Goal: Transaction & Acquisition: Download file/media

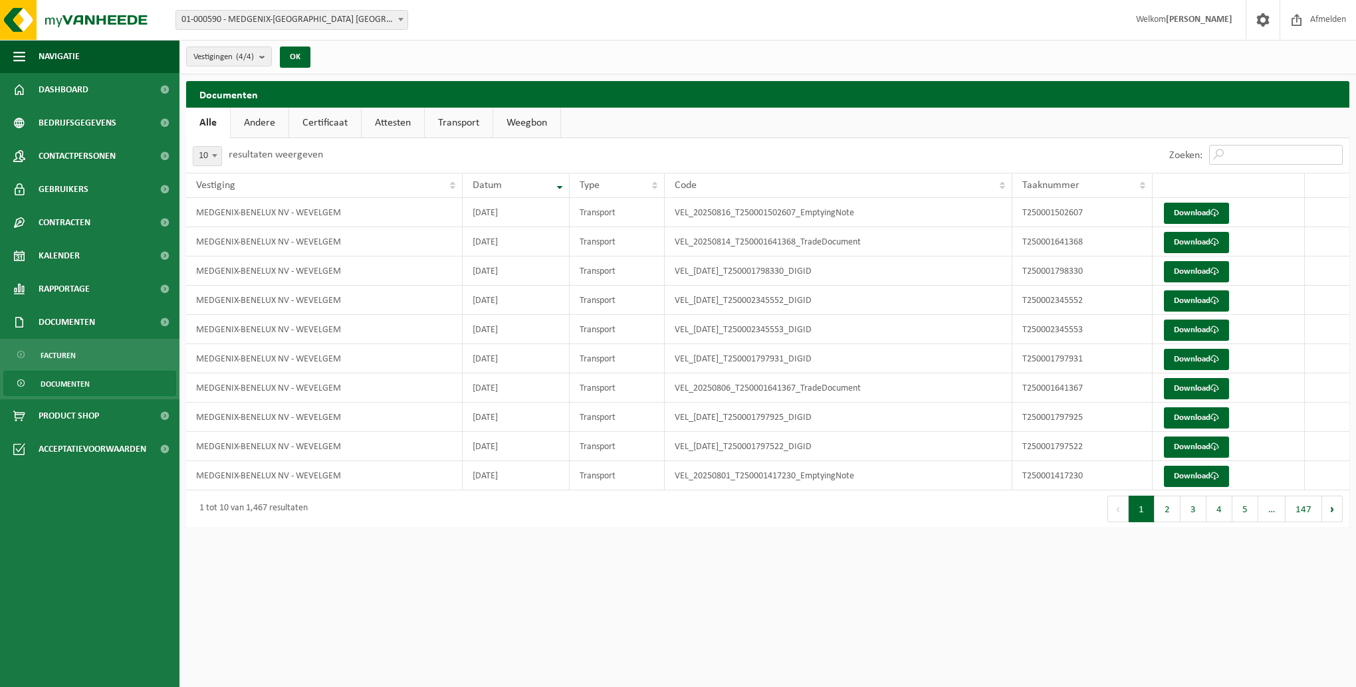
click at [1247, 156] on input "Zoeken:" at bounding box center [1276, 155] width 134 height 20
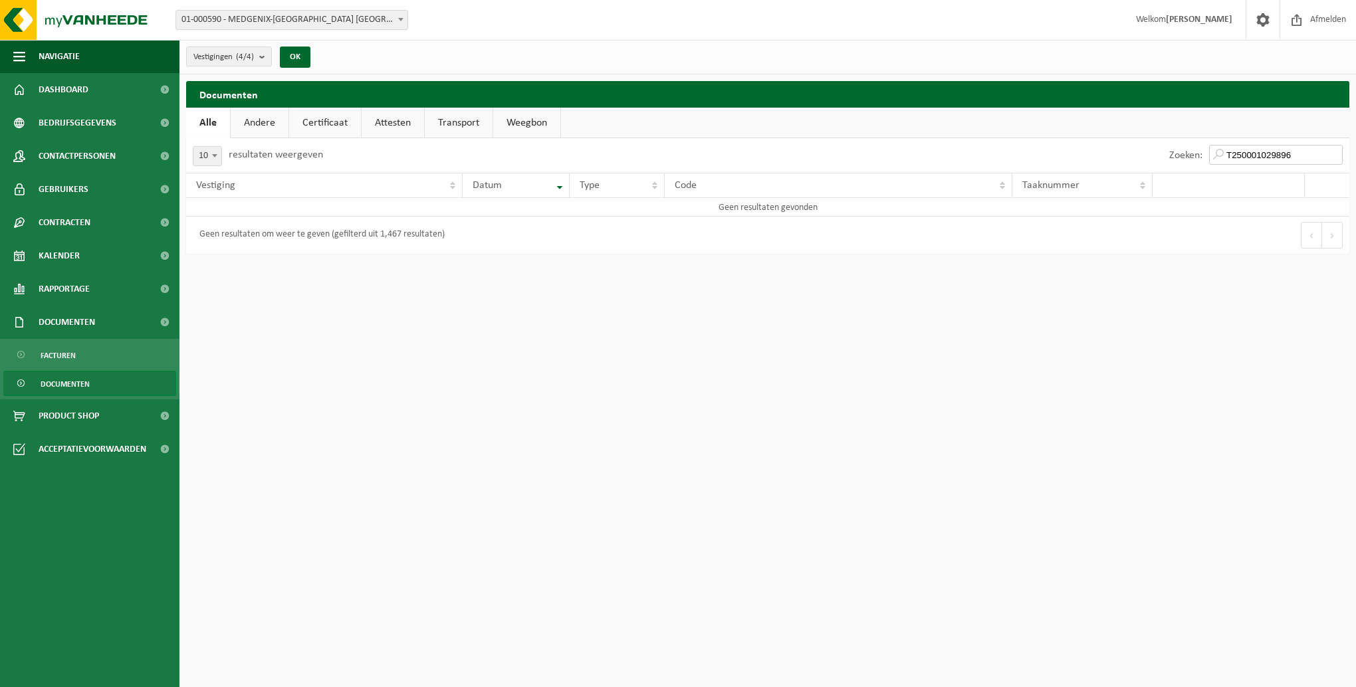
type input "T250001029896"
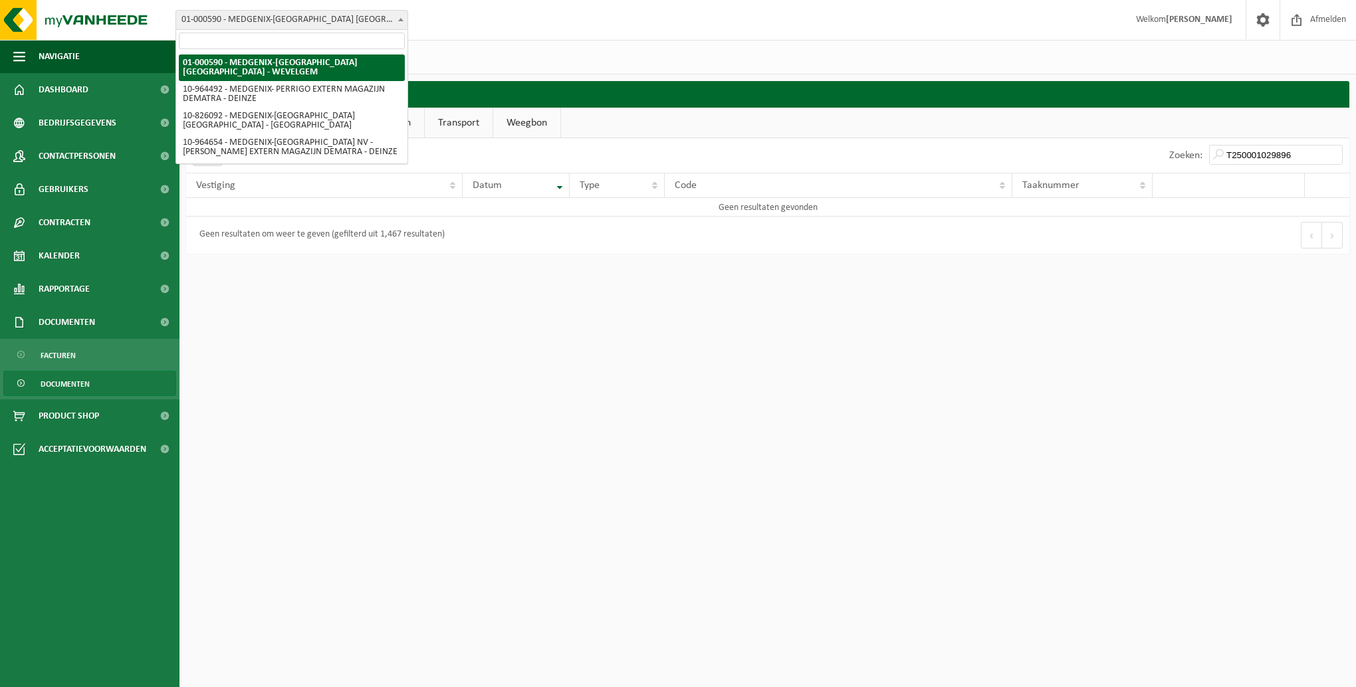
click at [282, 16] on span "01-000590 - MEDGENIX-[GEOGRAPHIC_DATA] [GEOGRAPHIC_DATA] - WEVELGEM" at bounding box center [291, 20] width 231 height 19
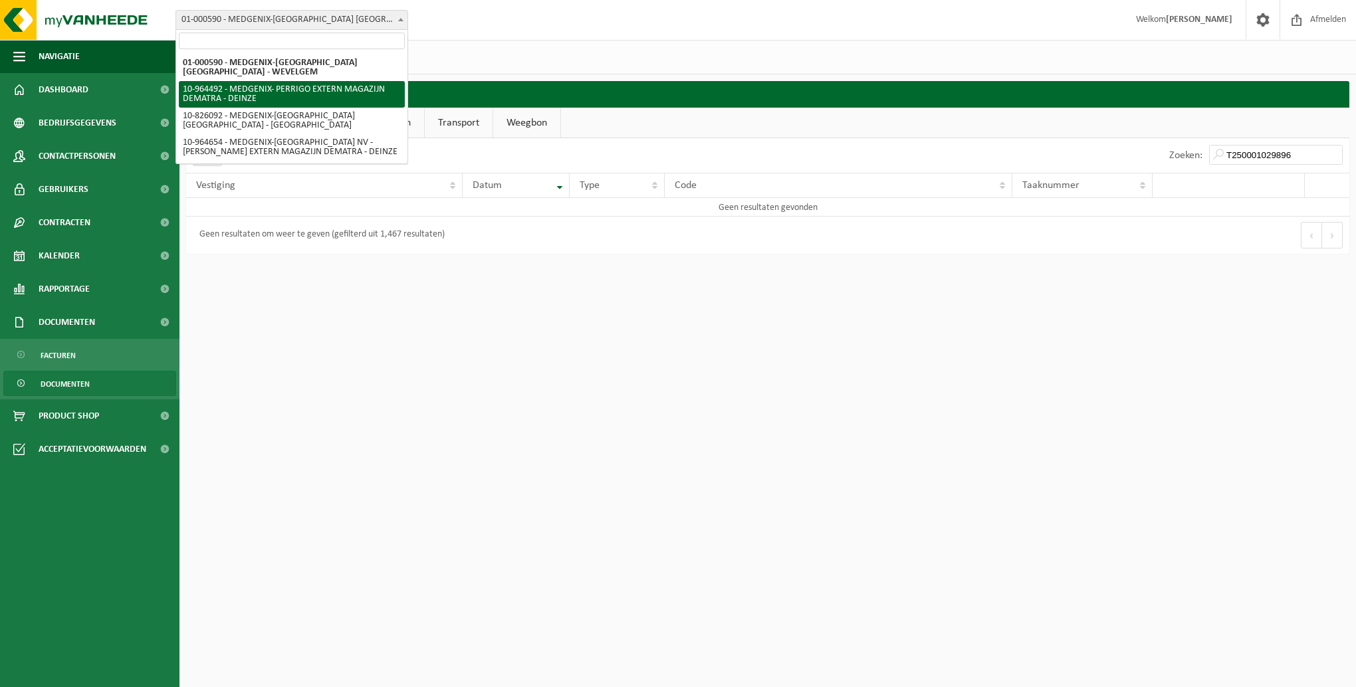
select select "151759"
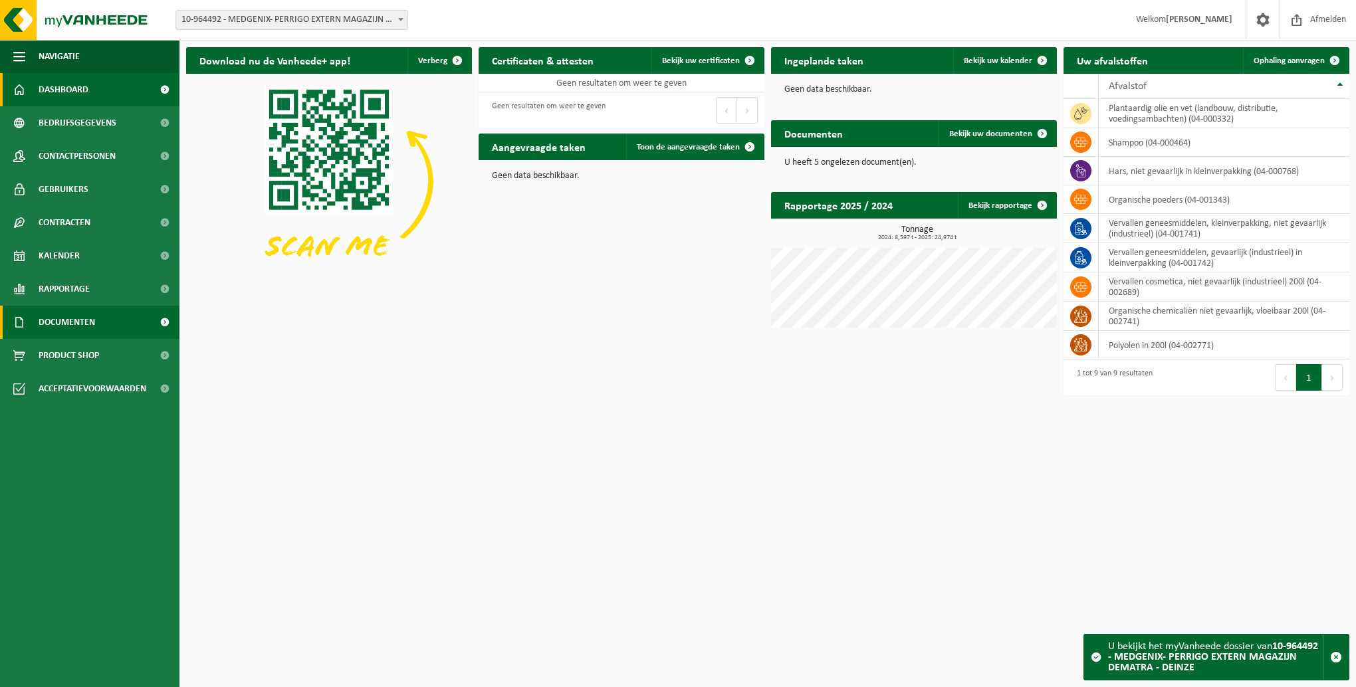
drag, startPoint x: 96, startPoint y: 323, endPoint x: 124, endPoint y: 320, distance: 27.4
click at [96, 323] on link "Documenten" at bounding box center [89, 322] width 179 height 33
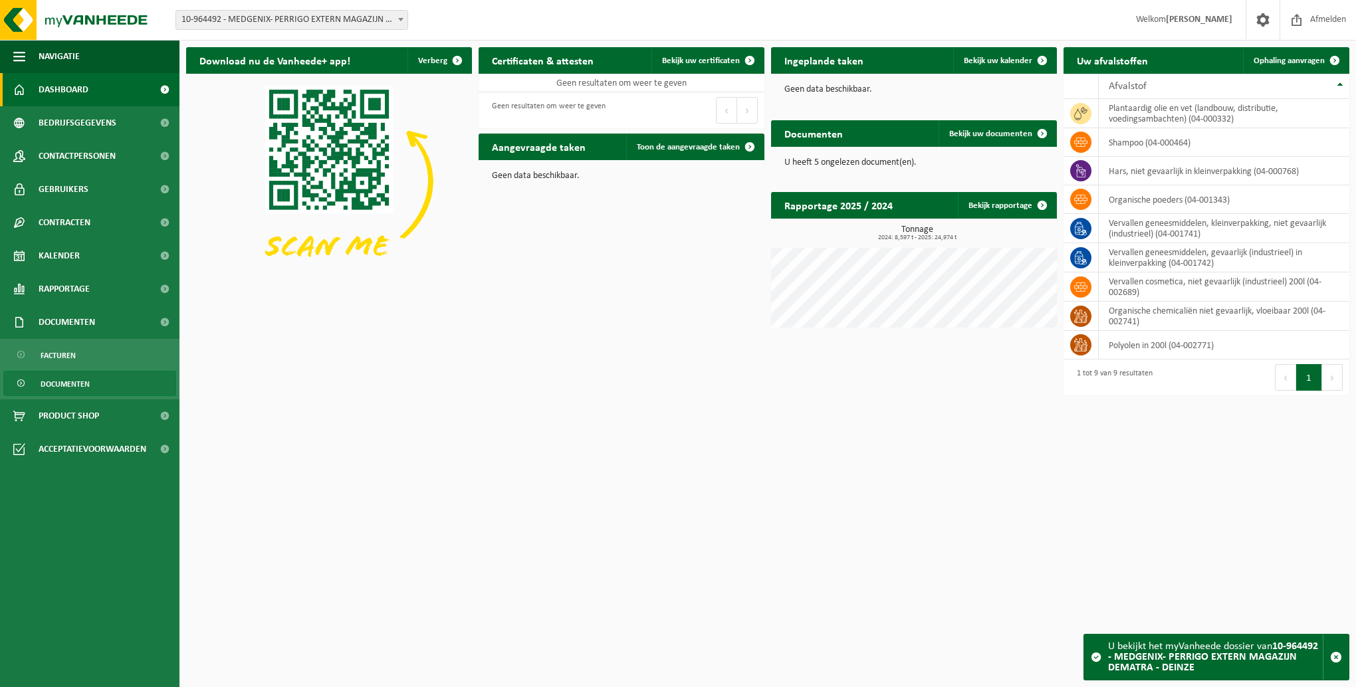
click at [53, 384] on span "Documenten" at bounding box center [65, 384] width 49 height 25
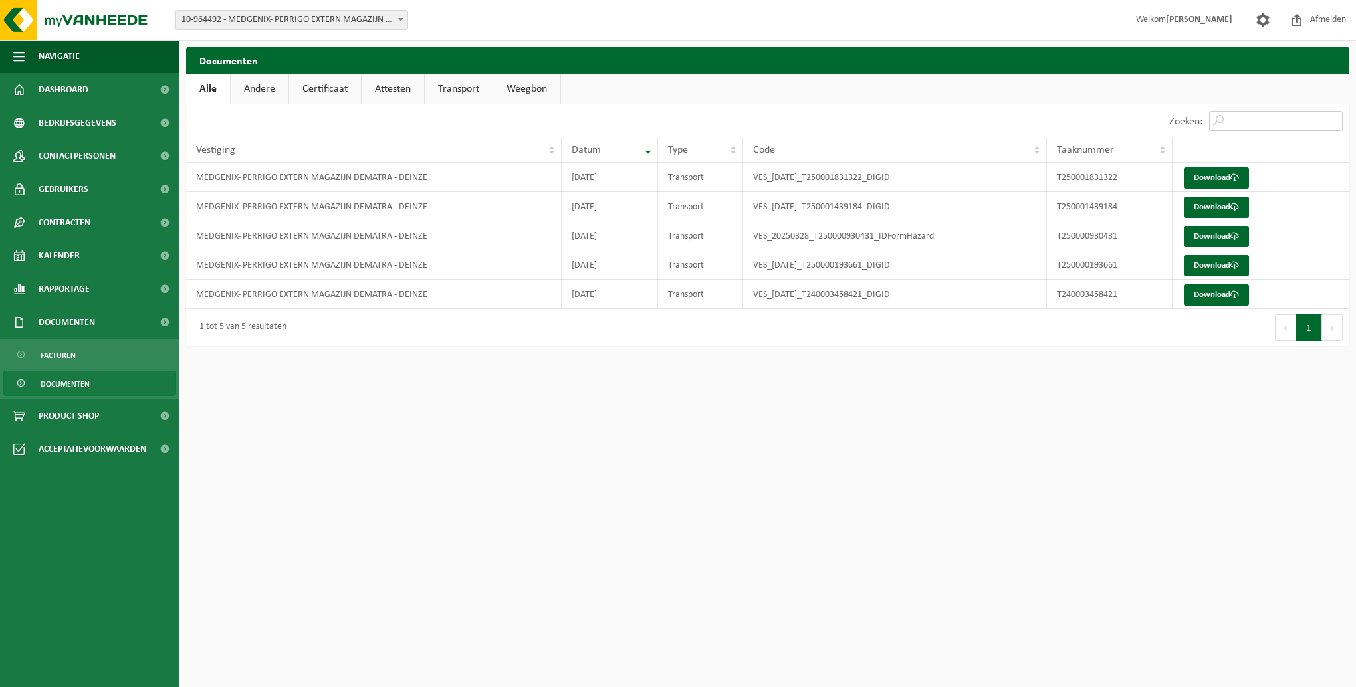
click at [1228, 116] on input "Zoeken:" at bounding box center [1276, 121] width 134 height 20
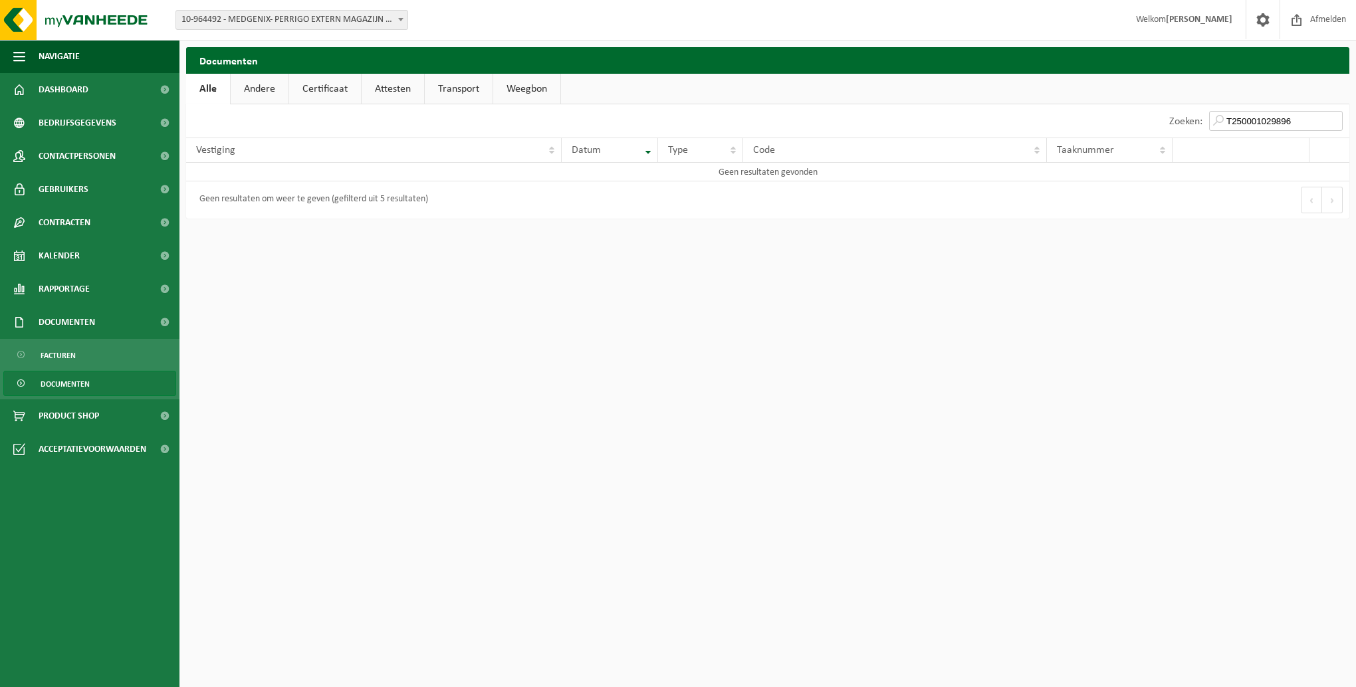
type input "T250001029896"
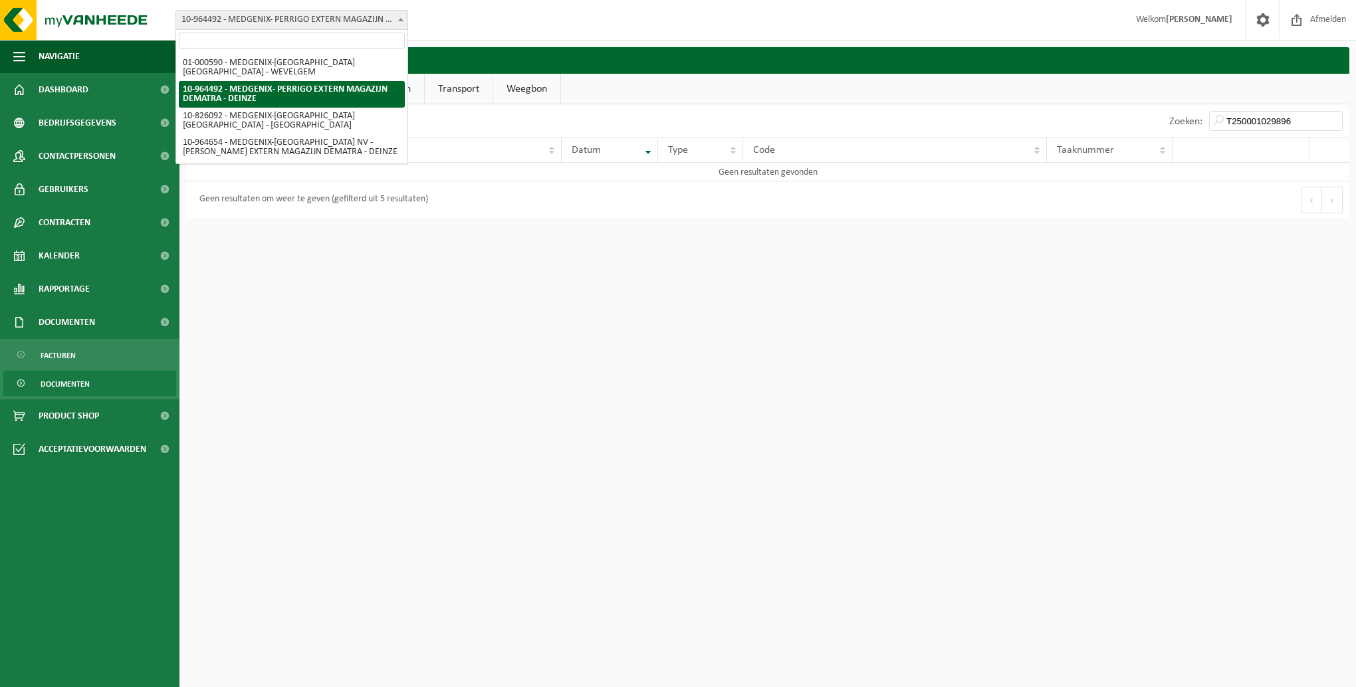
click at [364, 11] on span "10-964492 - MEDGENIX- PERRIGO EXTERN MAGAZIJN DEMATRA - DEINZE" at bounding box center [291, 20] width 231 height 19
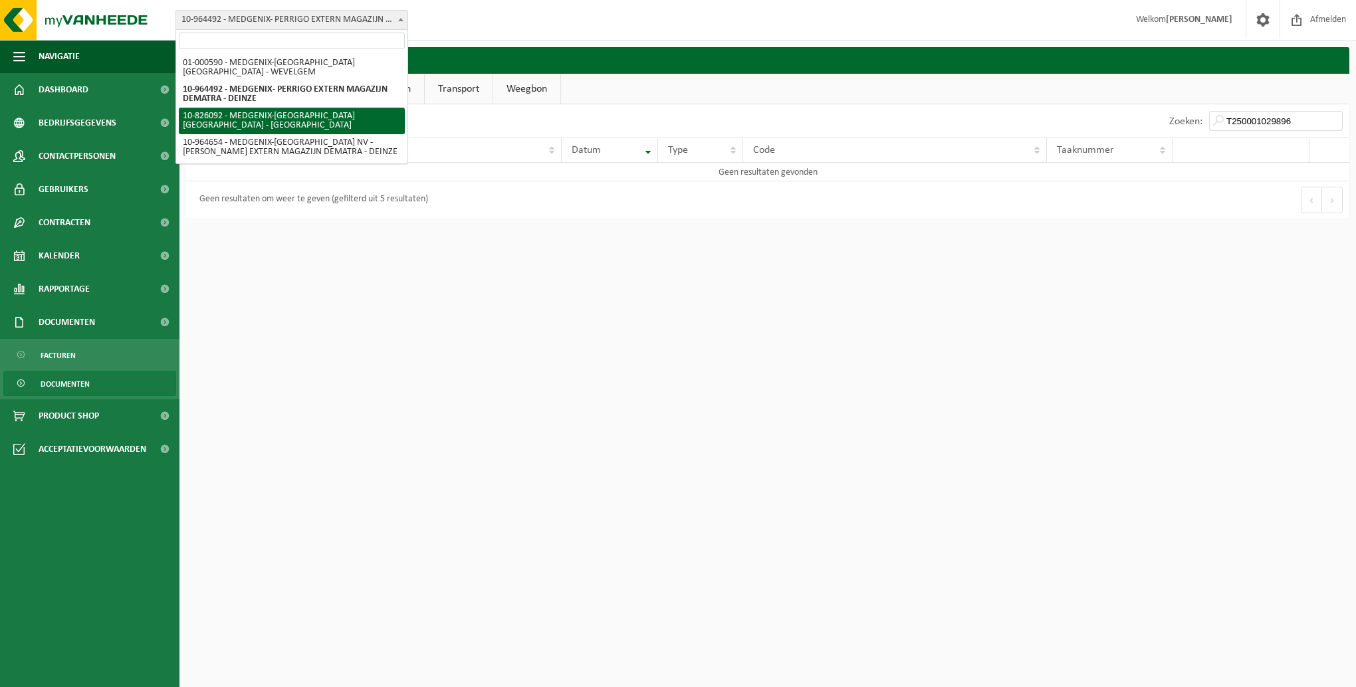
select select "89744"
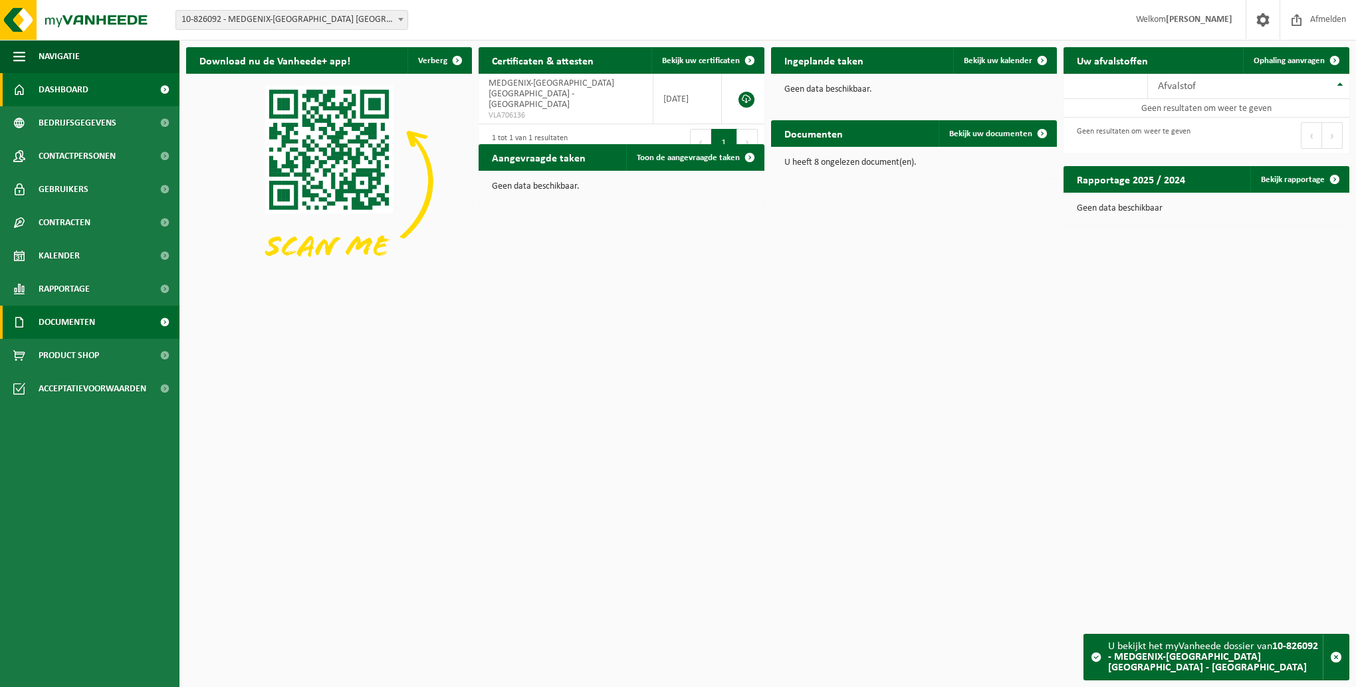
click at [69, 330] on span "Documenten" at bounding box center [67, 322] width 57 height 33
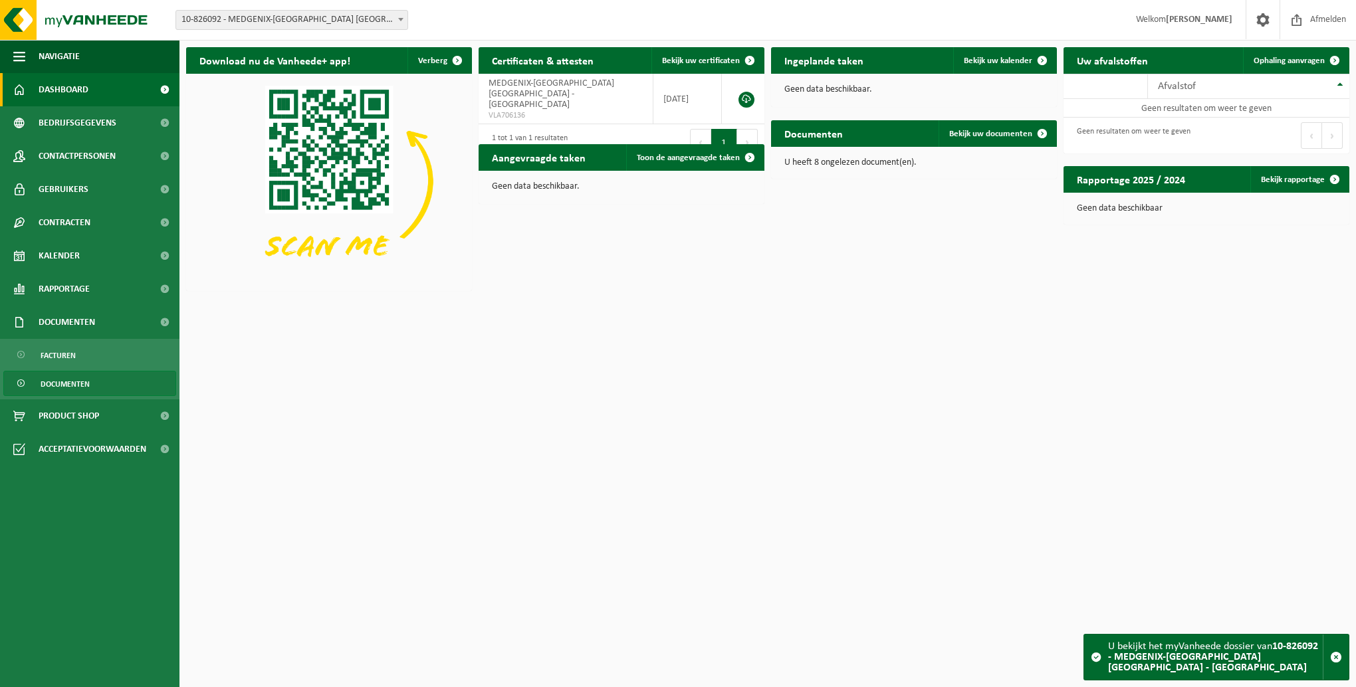
click at [91, 390] on link "Documenten" at bounding box center [89, 383] width 173 height 25
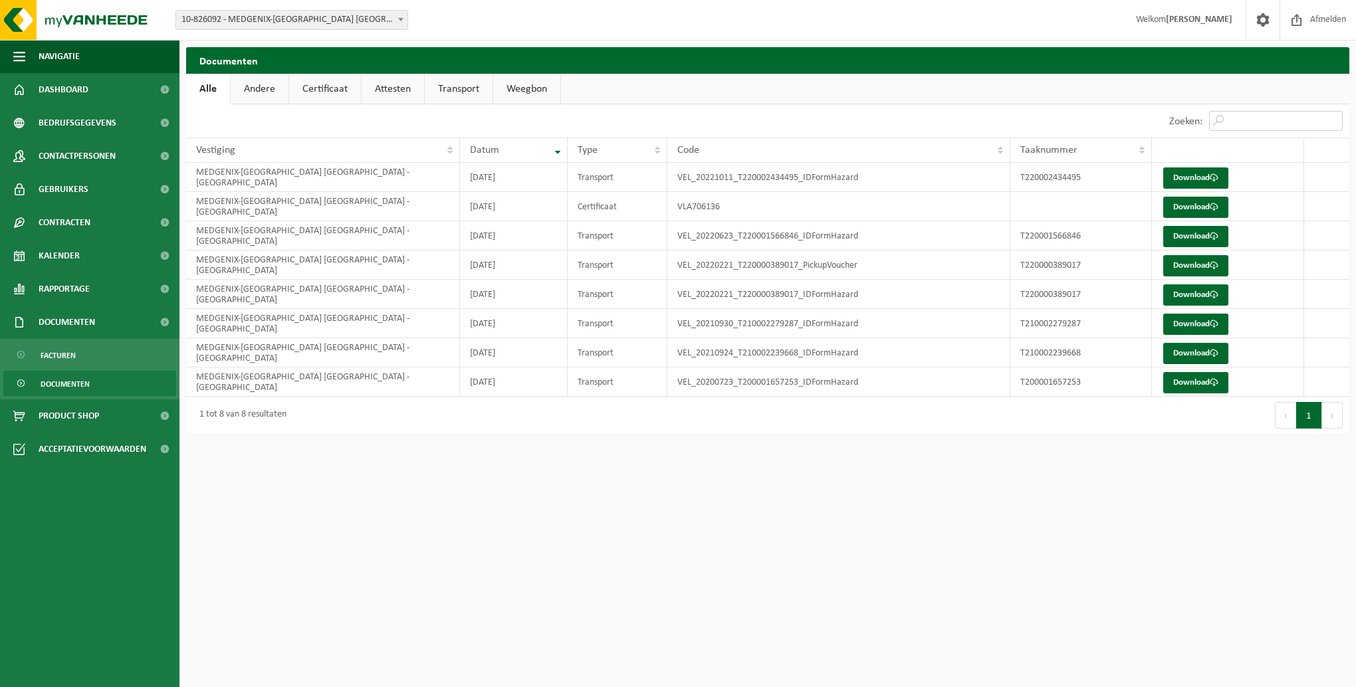
click at [1240, 116] on input "Zoeken:" at bounding box center [1276, 121] width 134 height 20
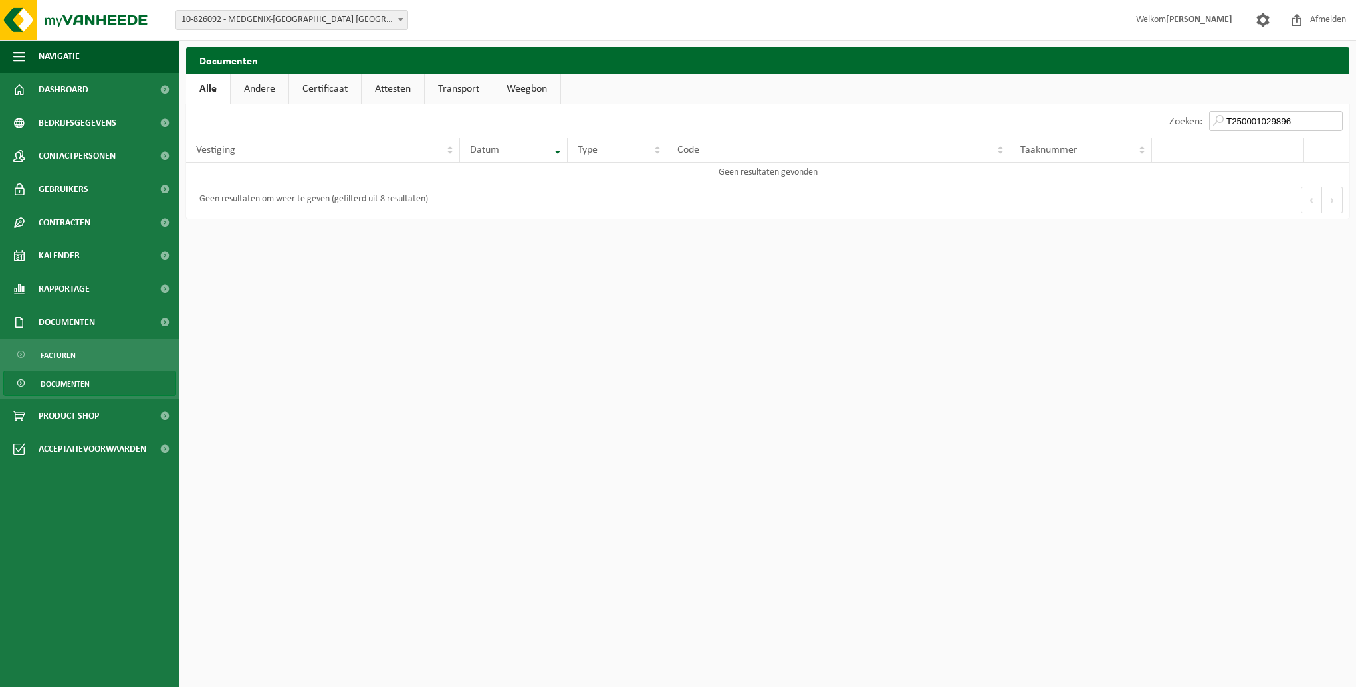
type input "T250001029896"
click at [332, 22] on span "10-826092 - MEDGENIX-[GEOGRAPHIC_DATA] [GEOGRAPHIC_DATA] - [GEOGRAPHIC_DATA]" at bounding box center [291, 20] width 231 height 19
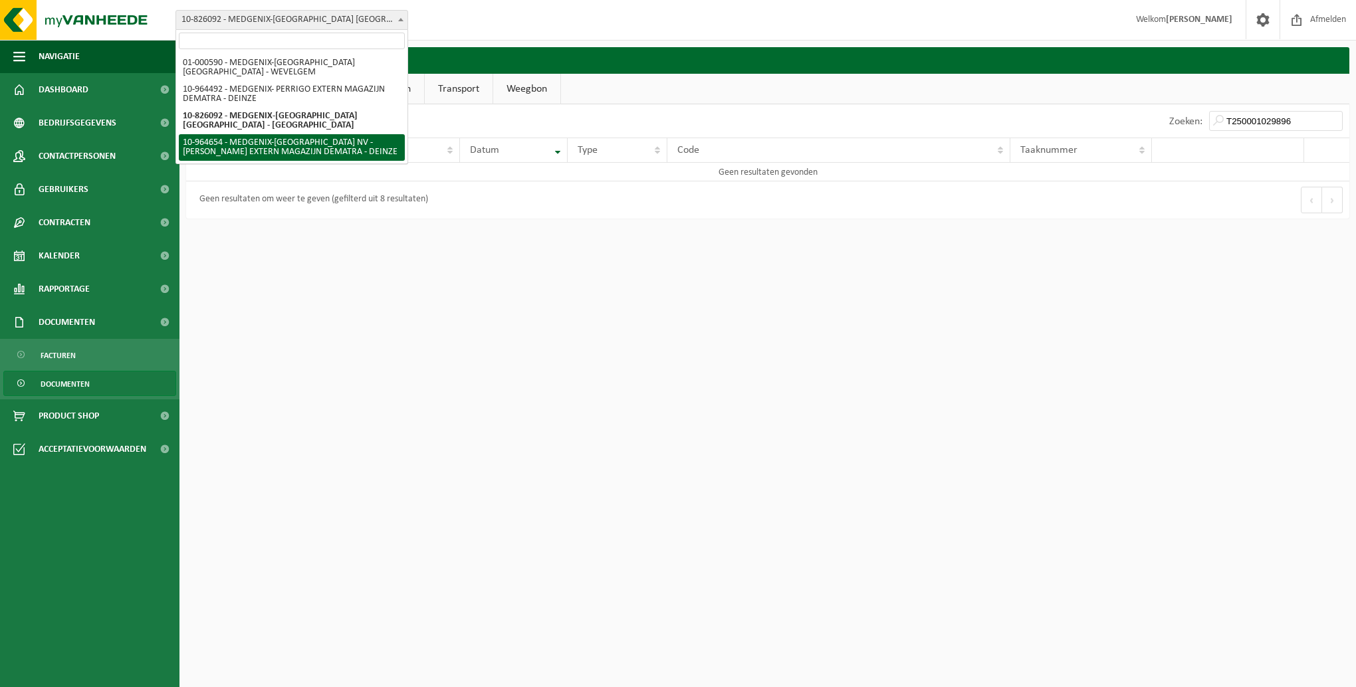
select select "151856"
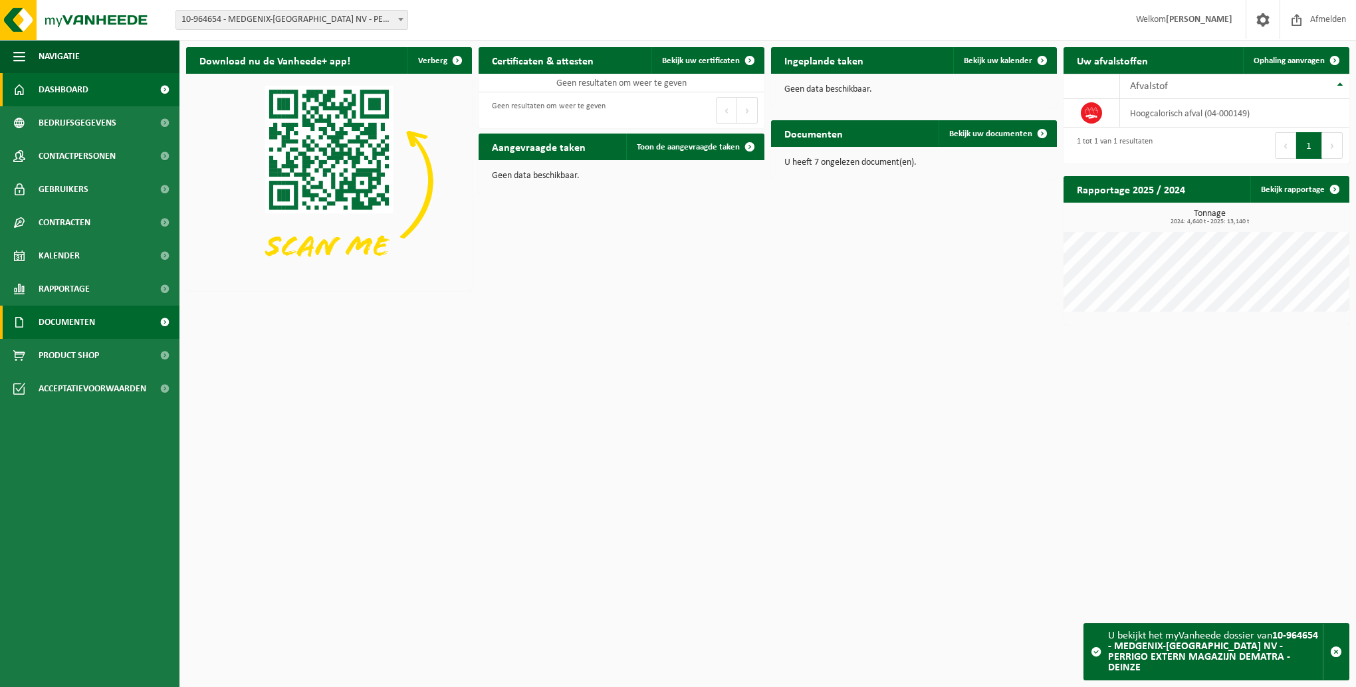
click at [62, 325] on span "Documenten" at bounding box center [67, 322] width 57 height 33
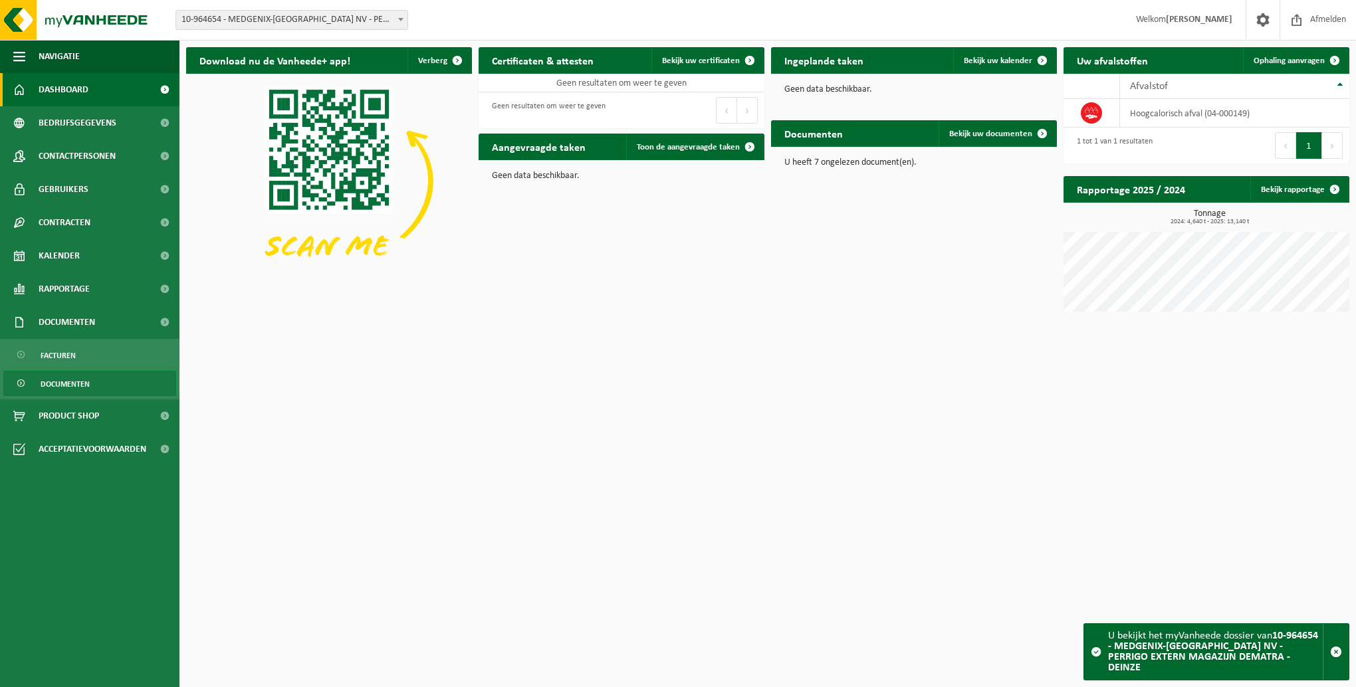
click at [68, 391] on span "Documenten" at bounding box center [65, 384] width 49 height 25
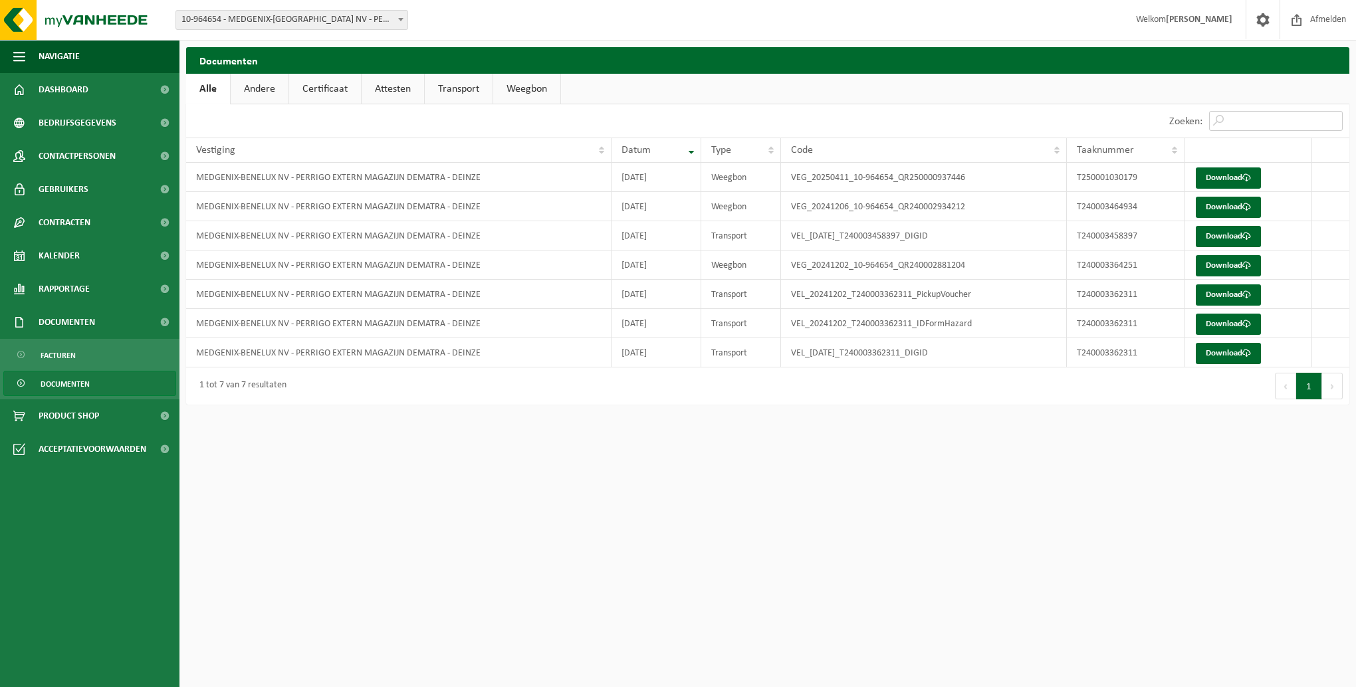
click at [1248, 128] on input "Zoeken:" at bounding box center [1276, 121] width 134 height 20
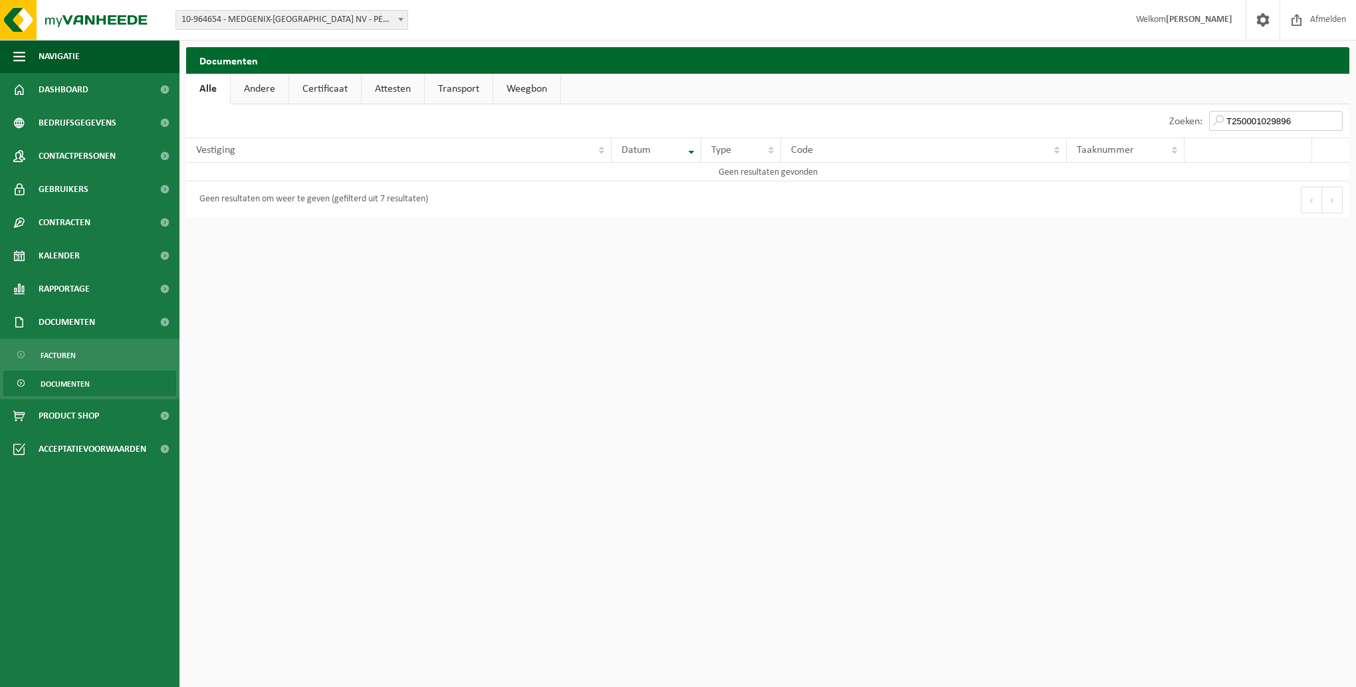
type input "T250001029896"
click at [348, 23] on span "10-964654 - MEDGENIX-[GEOGRAPHIC_DATA] NV - [PERSON_NAME] EXTERN MAGAZIJN DEMAT…" at bounding box center [291, 20] width 231 height 19
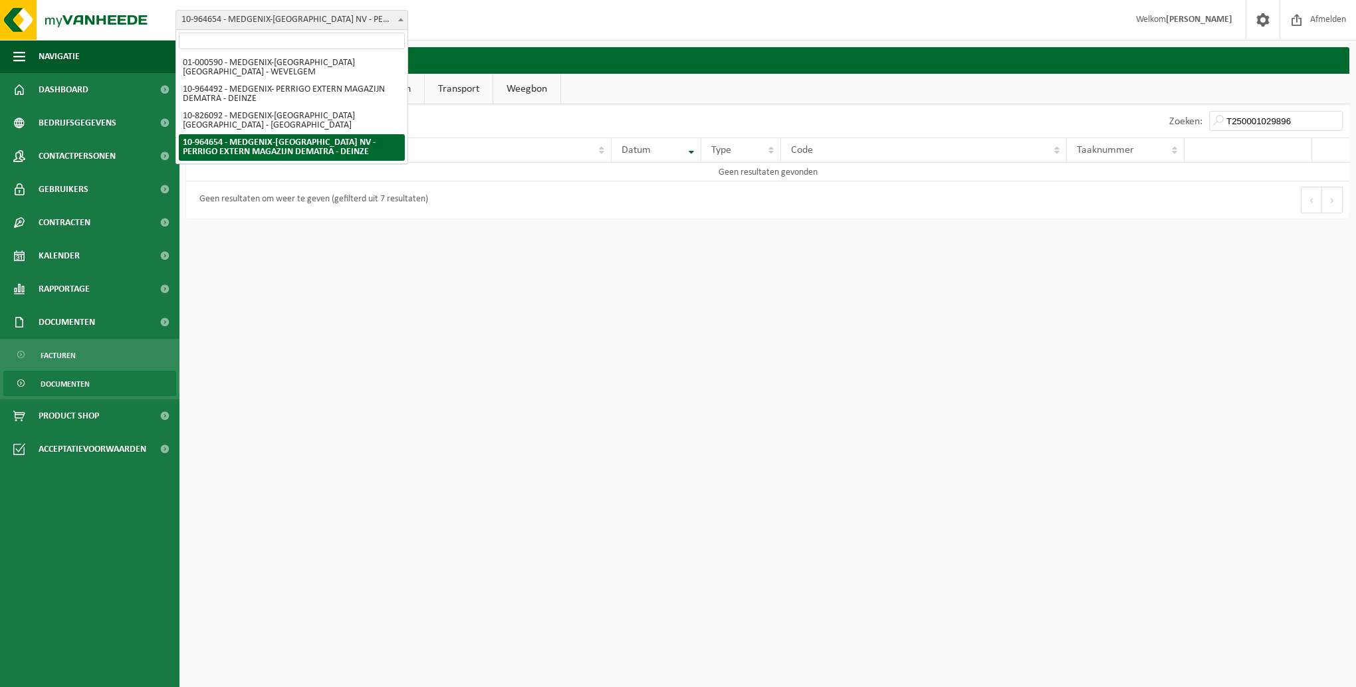
click at [74, 387] on span "Documenten" at bounding box center [65, 384] width 49 height 25
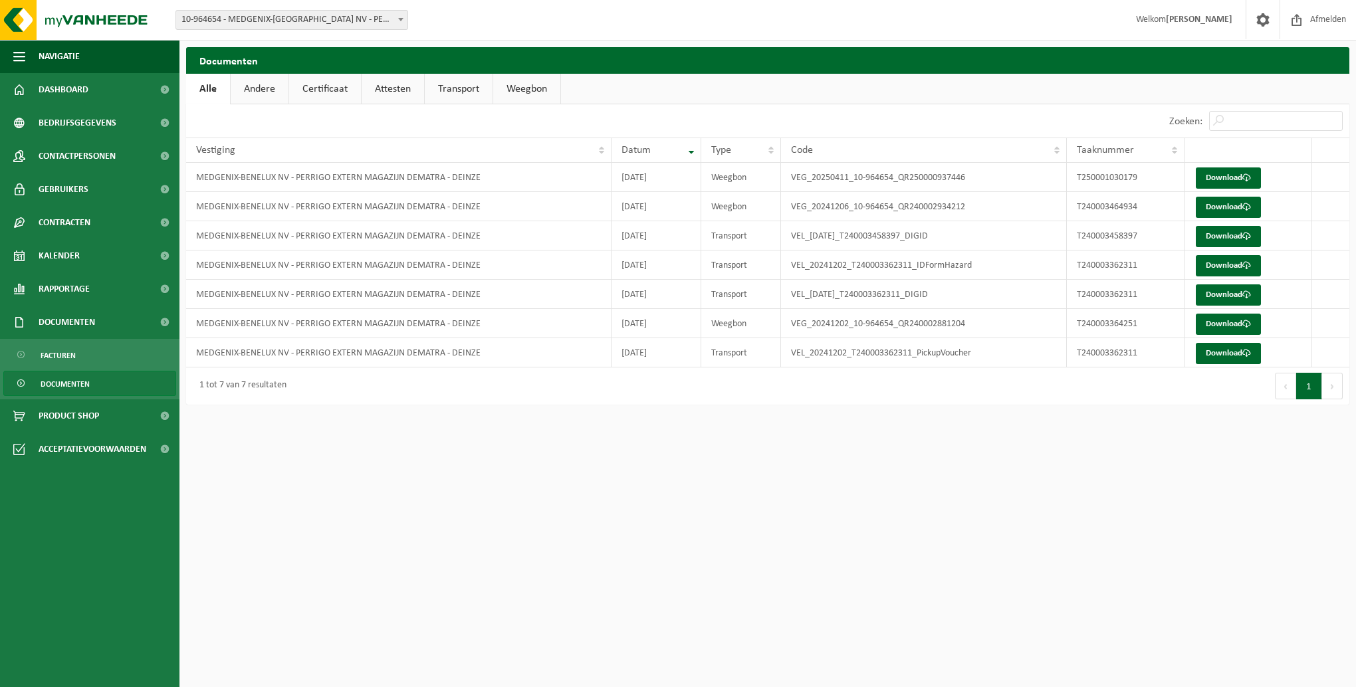
click at [453, 85] on link "Transport" at bounding box center [459, 89] width 68 height 31
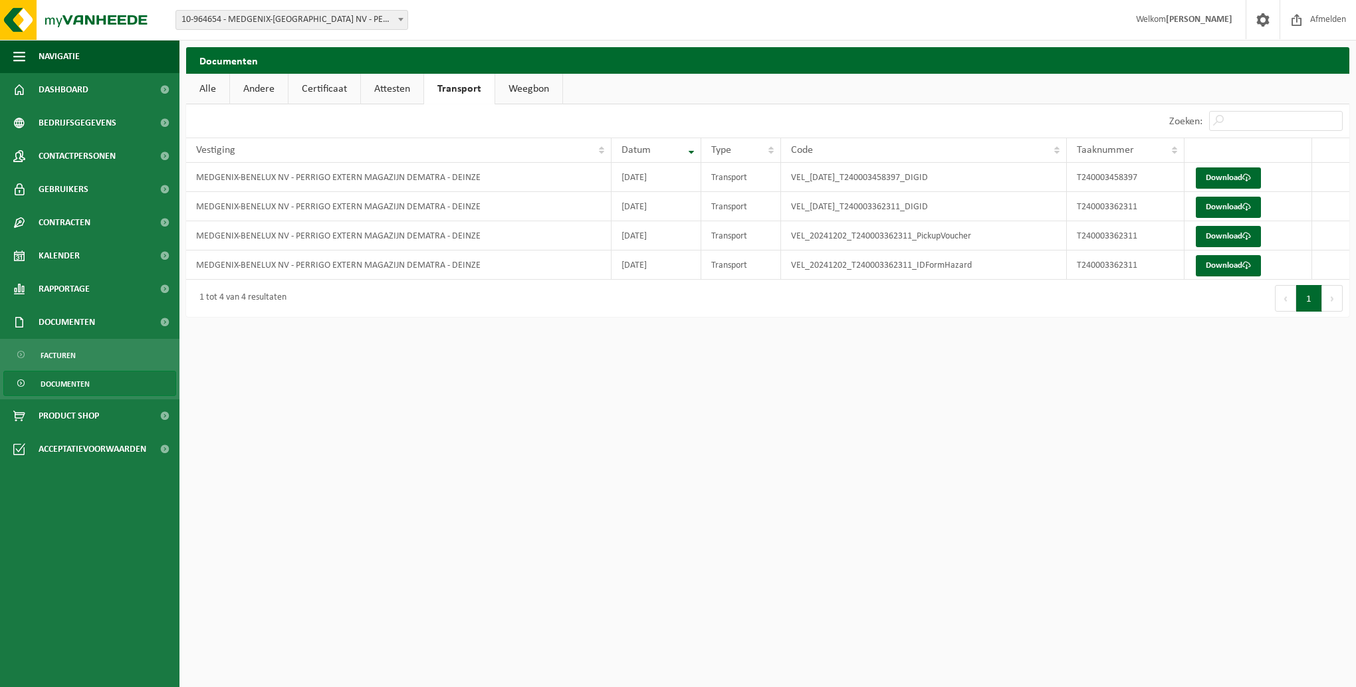
click at [526, 95] on link "Weegbon" at bounding box center [528, 89] width 67 height 31
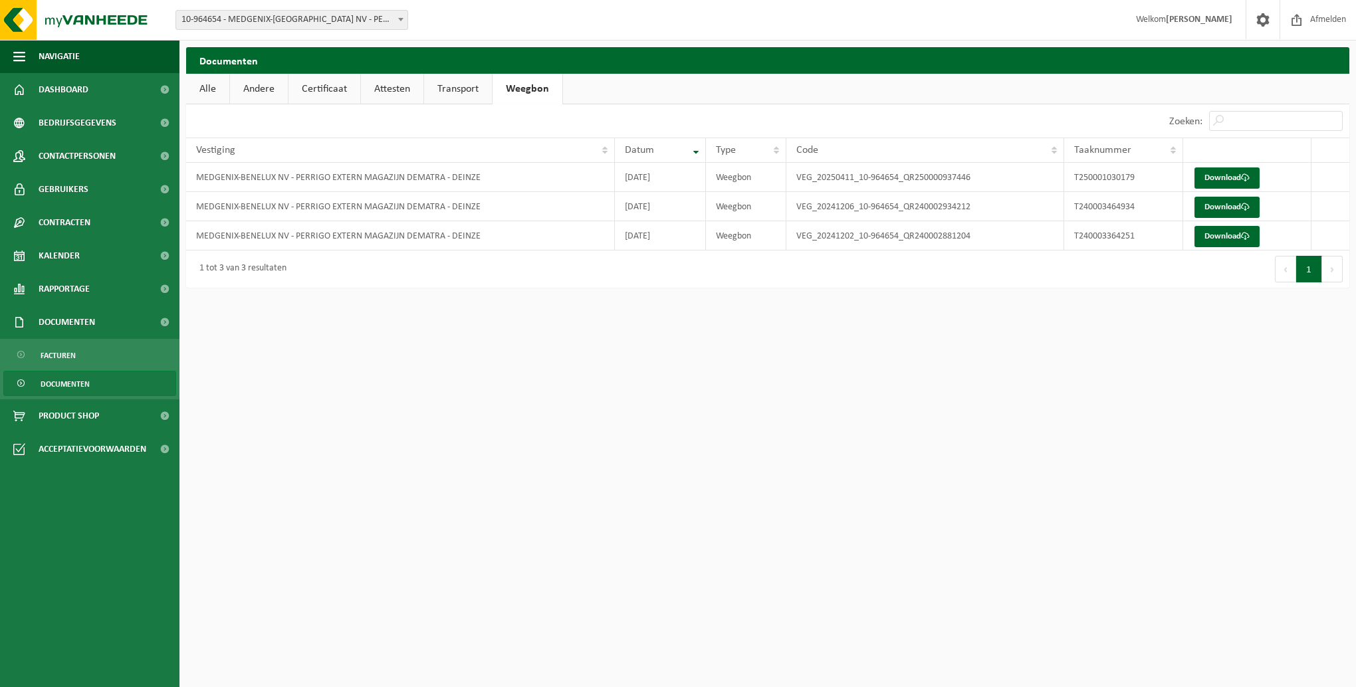
click at [298, 23] on span "10-964654 - MEDGENIX-[GEOGRAPHIC_DATA] NV - PERRIGO EXTERN MAGAZIJN DEMATRA - D…" at bounding box center [291, 20] width 231 height 19
click at [225, 21] on span "10-964654 - MEDGENIX-[GEOGRAPHIC_DATA] NV - PERRIGO EXTERN MAGAZIJN DEMATRA - D…" at bounding box center [291, 20] width 231 height 19
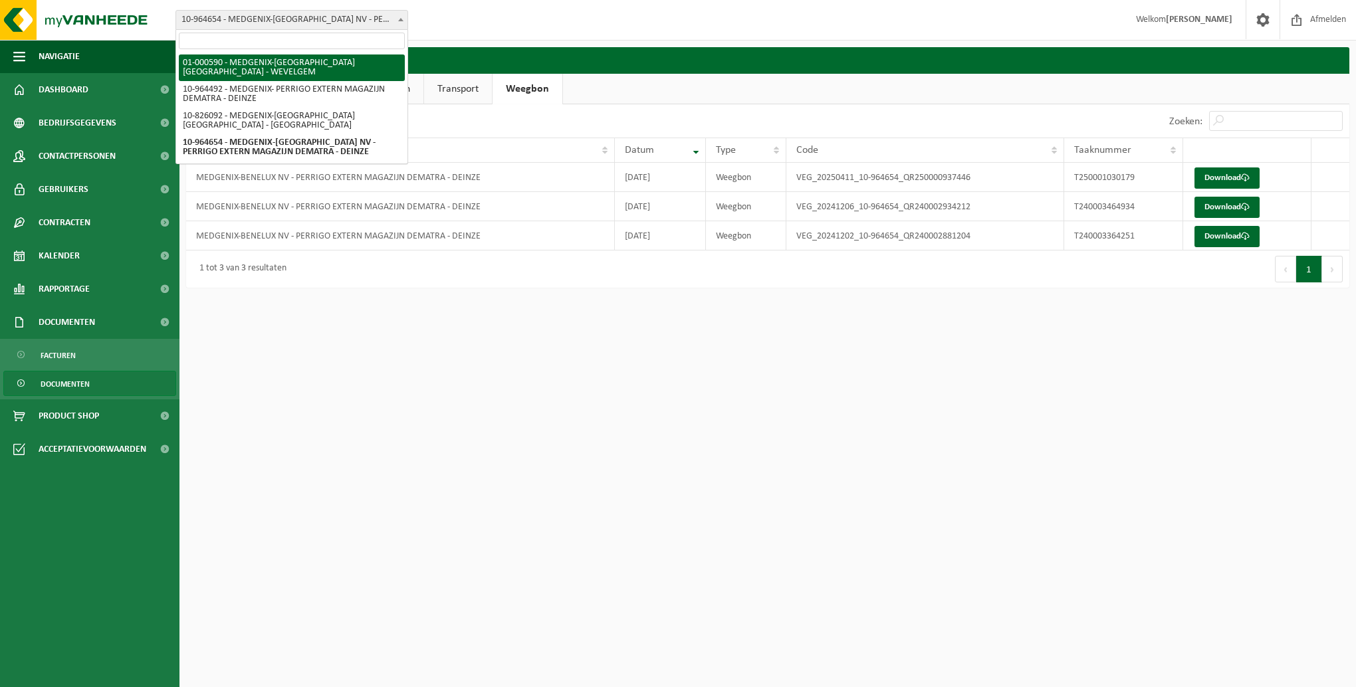
select select "6838"
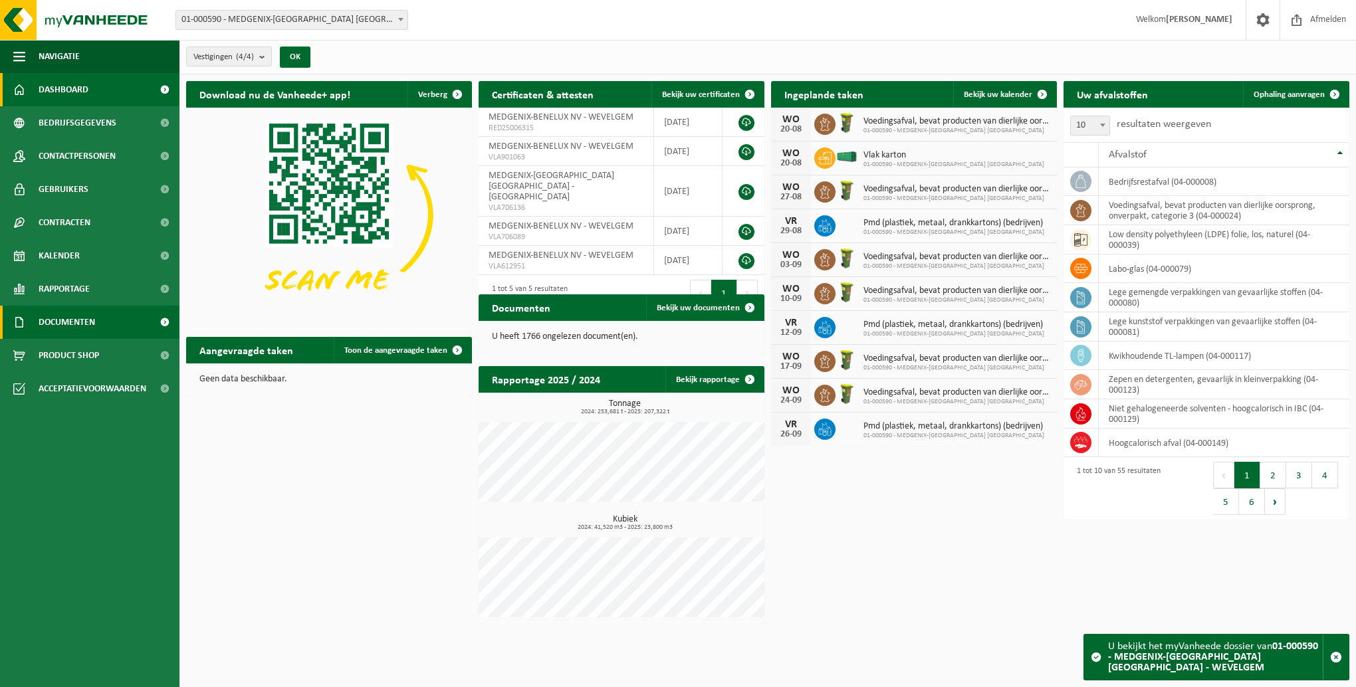
click at [66, 321] on span "Documenten" at bounding box center [67, 322] width 57 height 33
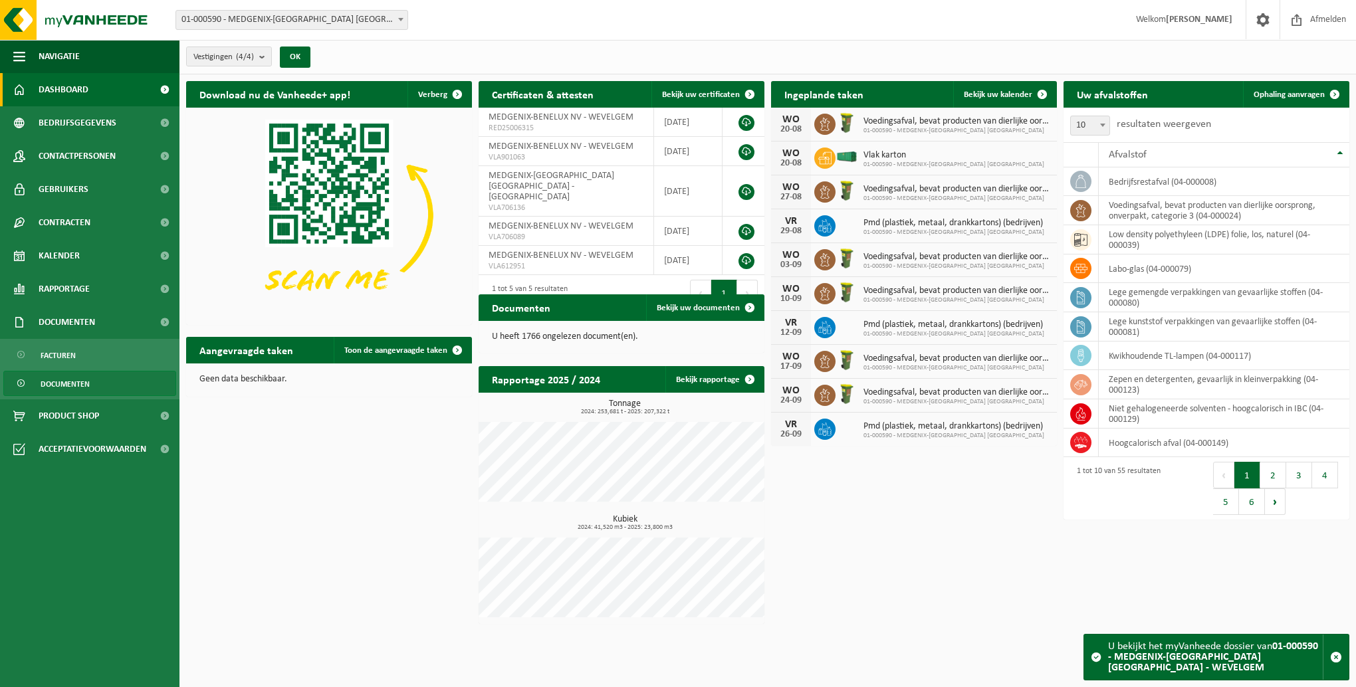
click at [67, 392] on span "Documenten" at bounding box center [65, 384] width 49 height 25
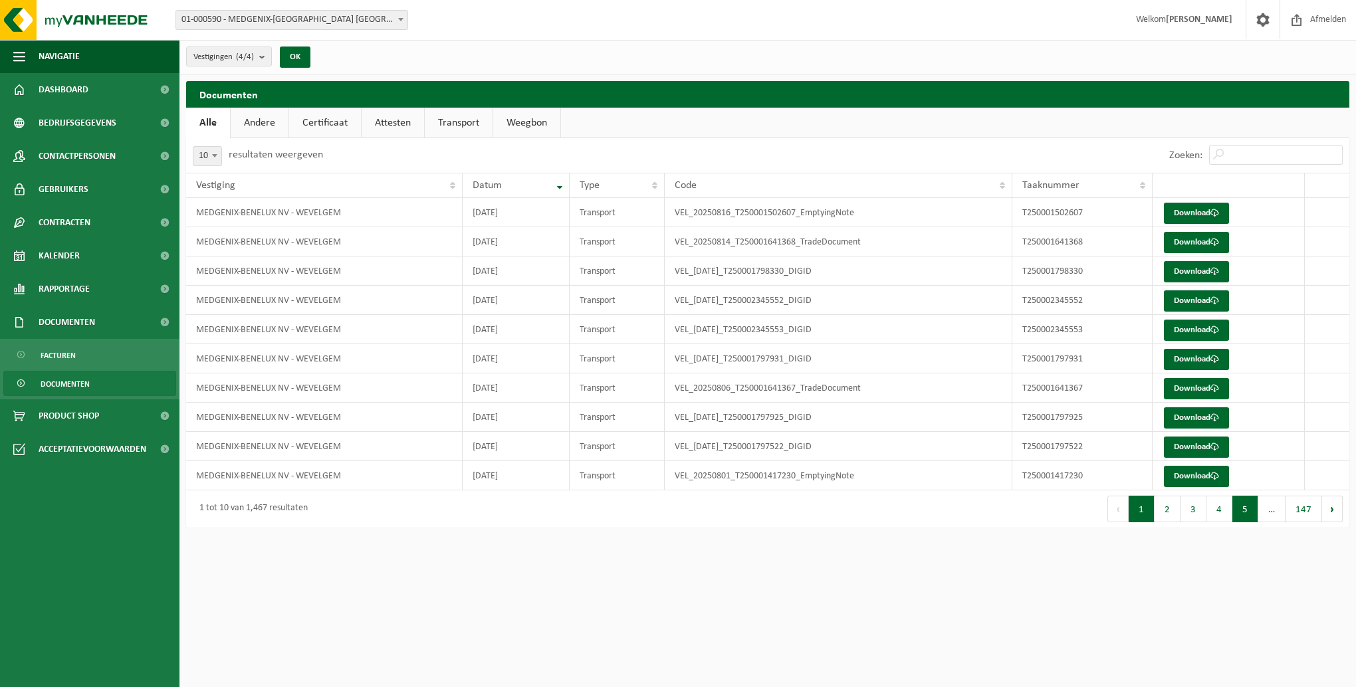
click at [1246, 504] on button "5" at bounding box center [1245, 509] width 26 height 27
click at [1250, 509] on button "6" at bounding box center [1245, 509] width 26 height 27
click at [1250, 507] on button "7" at bounding box center [1245, 509] width 26 height 27
click at [1250, 507] on button "8" at bounding box center [1245, 509] width 26 height 27
click at [1250, 507] on button "9" at bounding box center [1245, 509] width 26 height 27
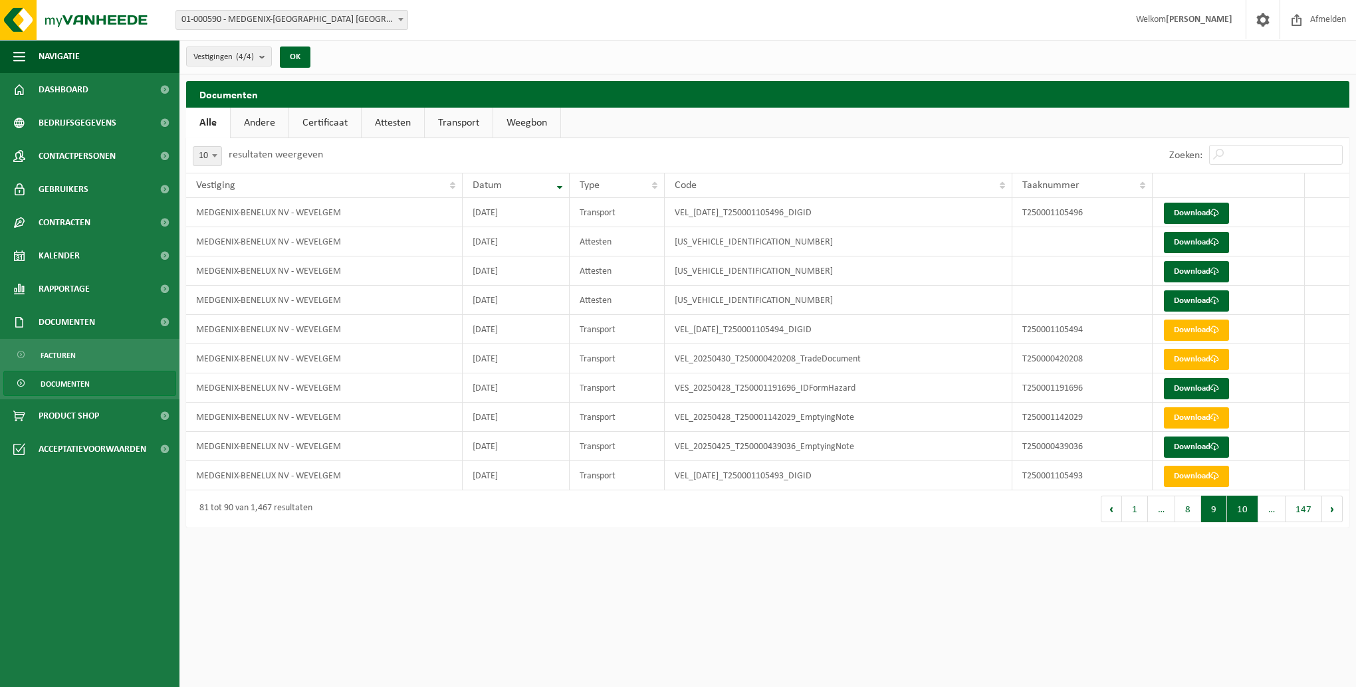
click at [1246, 509] on button "10" at bounding box center [1242, 509] width 31 height 27
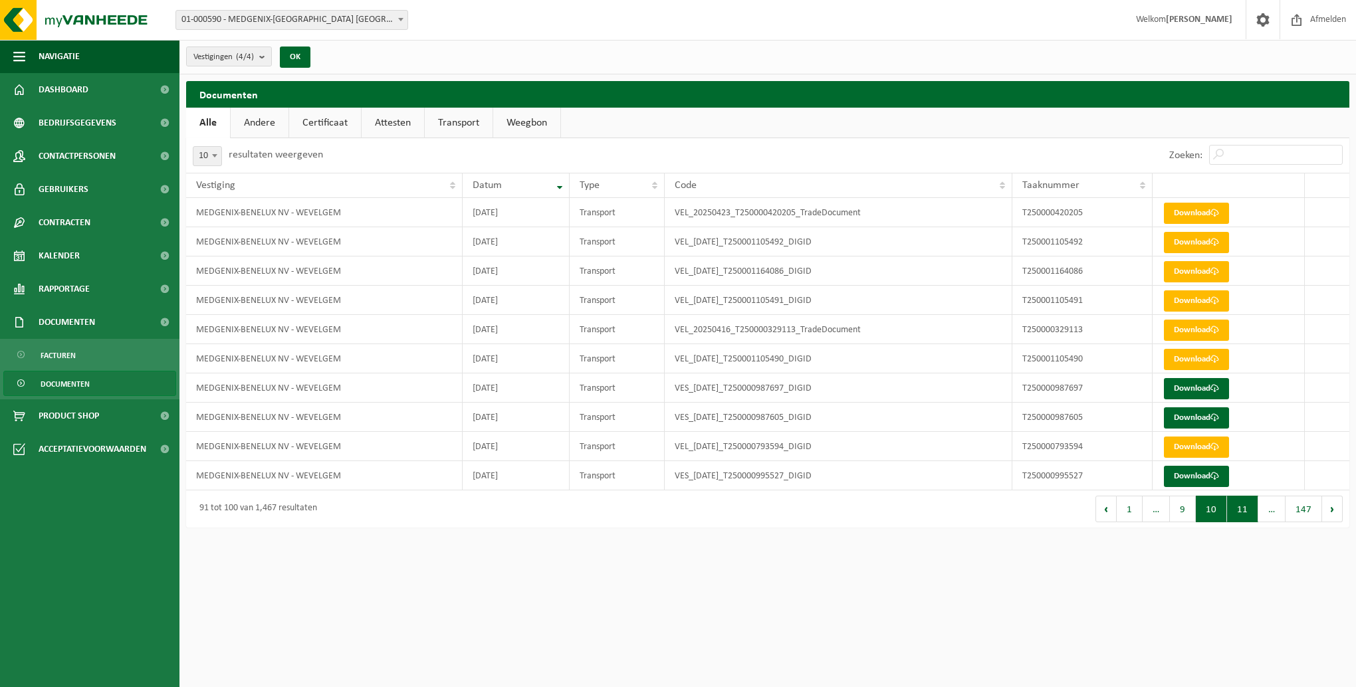
click at [1242, 508] on button "11" at bounding box center [1242, 509] width 31 height 27
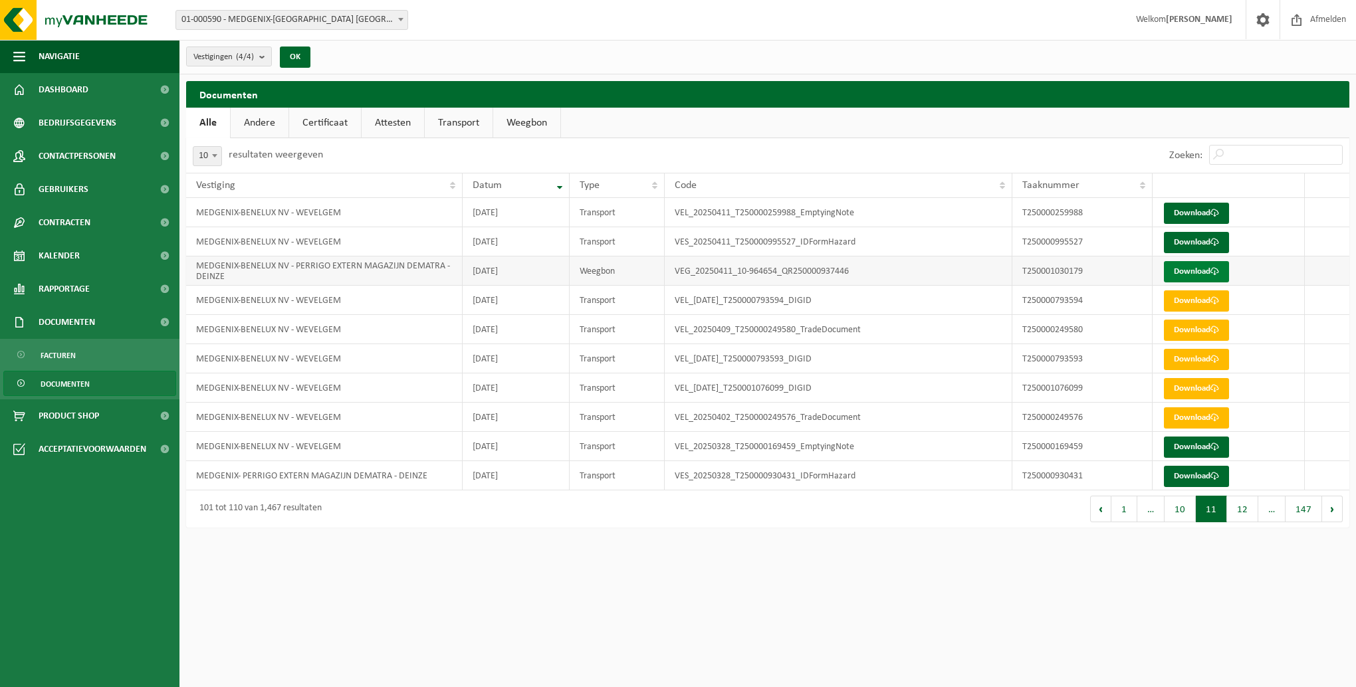
click at [1181, 265] on link "Download" at bounding box center [1196, 271] width 65 height 21
click at [1246, 156] on input "Zoeken:" at bounding box center [1276, 155] width 134 height 20
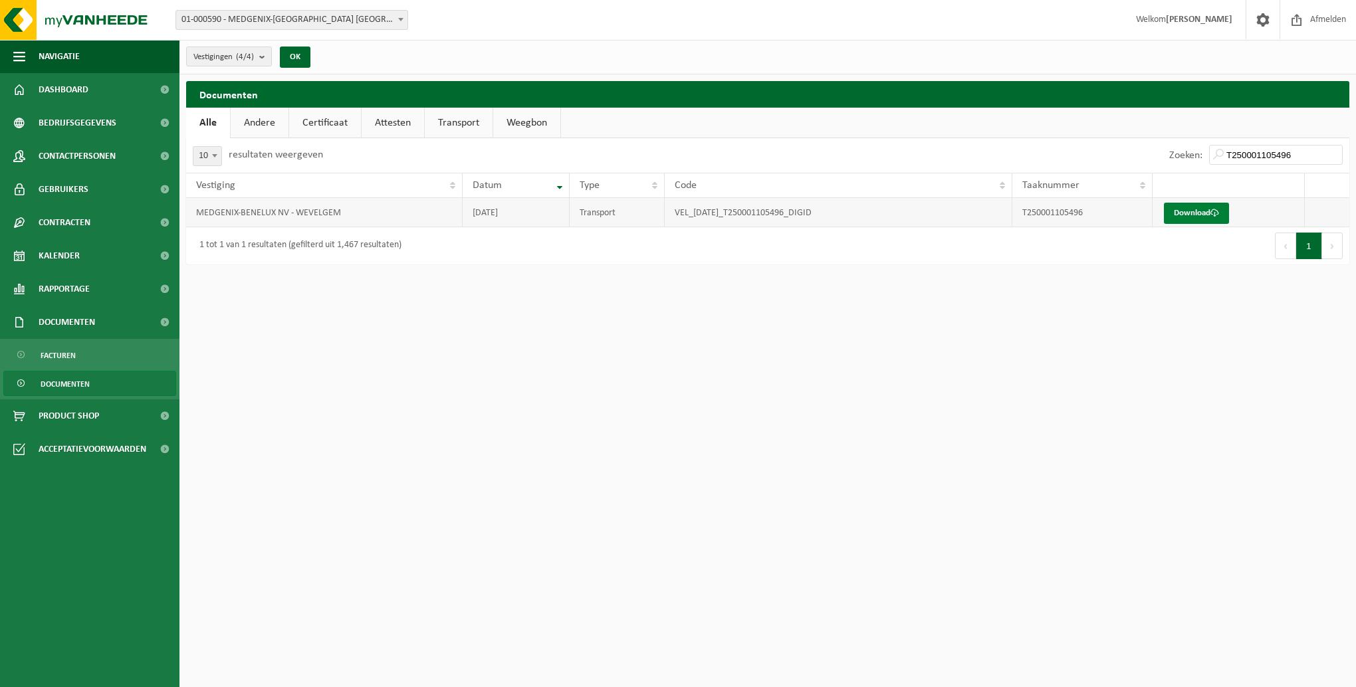
click at [1176, 213] on link "Download" at bounding box center [1196, 213] width 65 height 21
click at [1304, 157] on input "T250001105496" at bounding box center [1276, 155] width 134 height 20
click at [1203, 207] on link "Download" at bounding box center [1196, 213] width 65 height 21
click at [1310, 156] on input "T250001259769" at bounding box center [1276, 155] width 134 height 20
click at [1215, 215] on span at bounding box center [1214, 213] width 9 height 9
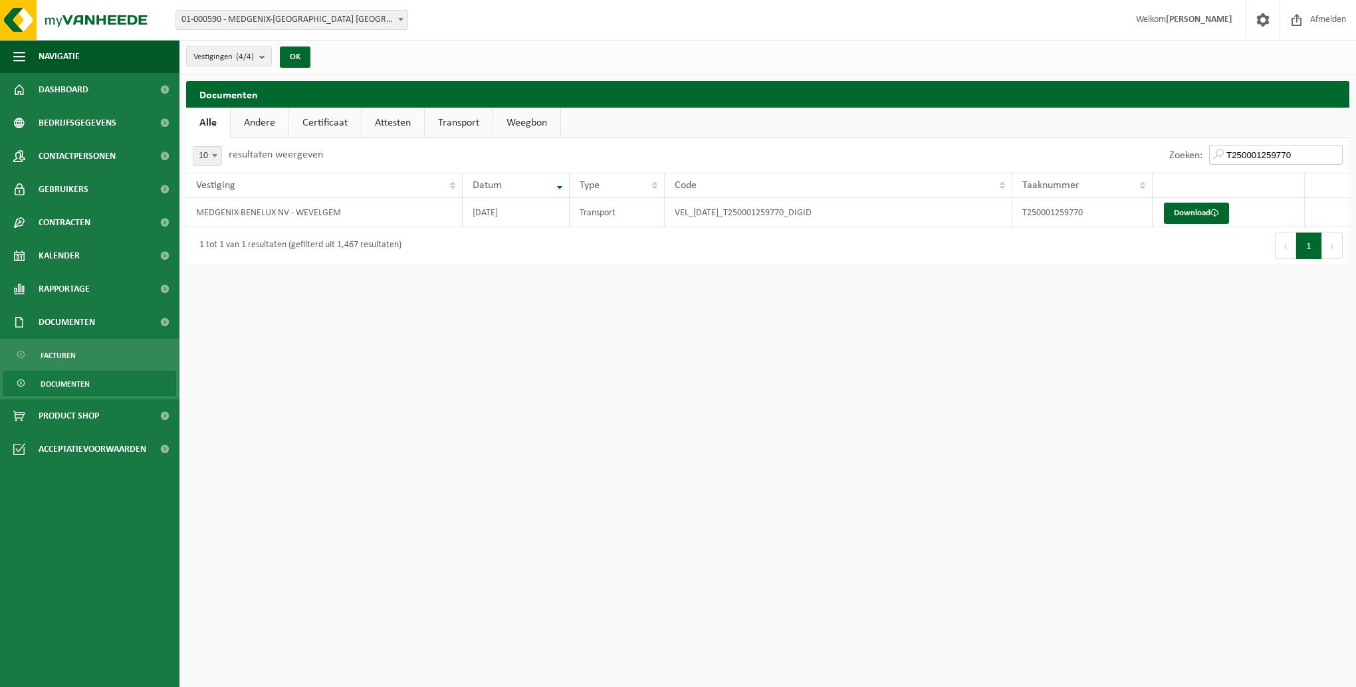
click at [1306, 152] on input "T250001259770" at bounding box center [1276, 155] width 134 height 20
click at [1181, 211] on link "Download" at bounding box center [1196, 213] width 65 height 21
click at [1309, 153] on input "T250001259771" at bounding box center [1276, 155] width 134 height 20
click at [1195, 211] on link "Download" at bounding box center [1196, 213] width 65 height 21
click at [1306, 154] on input "T250001368789" at bounding box center [1276, 155] width 134 height 20
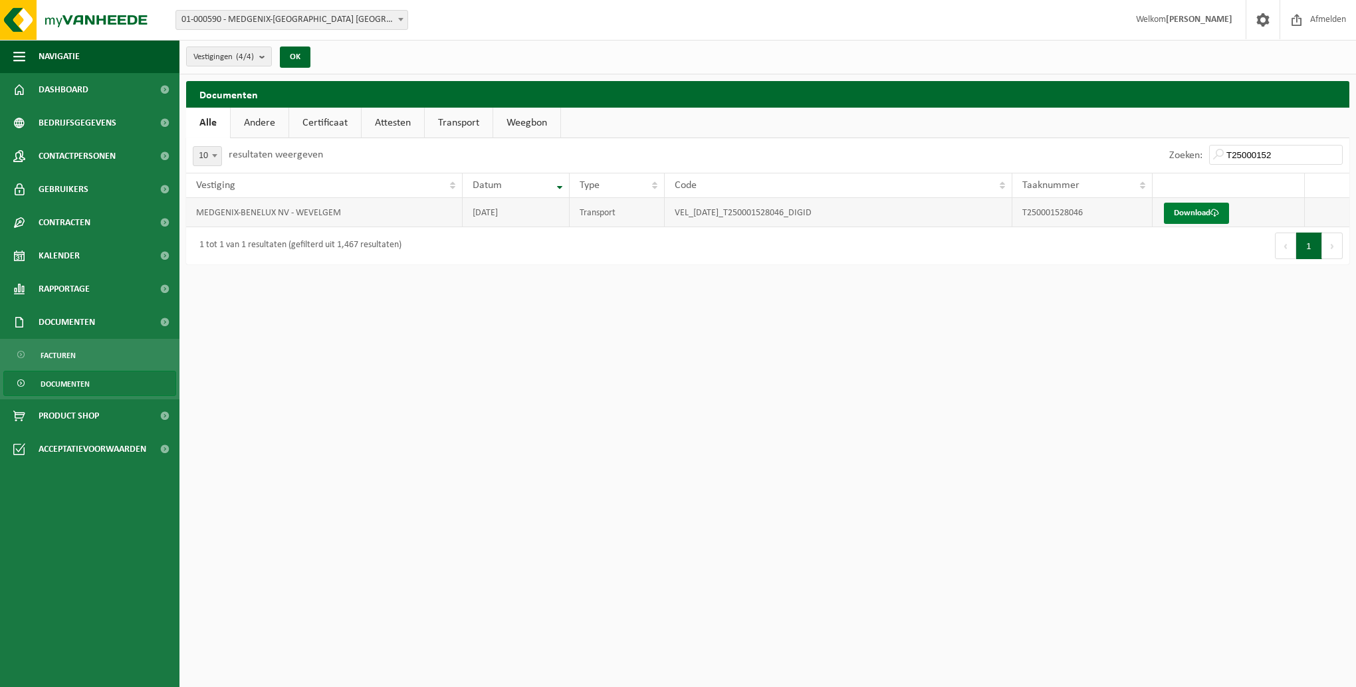
click at [1179, 217] on link "Download" at bounding box center [1196, 213] width 65 height 21
click at [1292, 159] on input "T25000152" at bounding box center [1276, 155] width 134 height 20
click at [1205, 207] on link "Download" at bounding box center [1196, 213] width 65 height 21
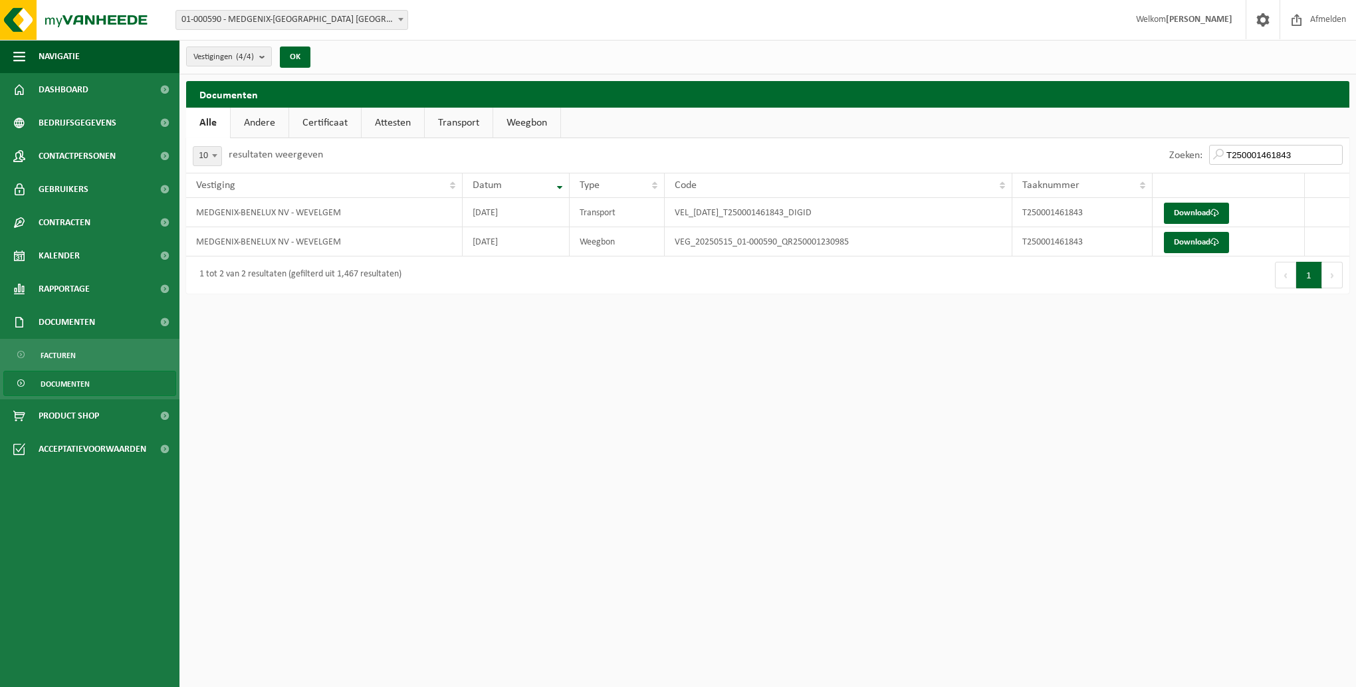
drag, startPoint x: 1297, startPoint y: 153, endPoint x: 1305, endPoint y: 156, distance: 8.6
click at [1297, 153] on input "T250001461843" at bounding box center [1276, 155] width 134 height 20
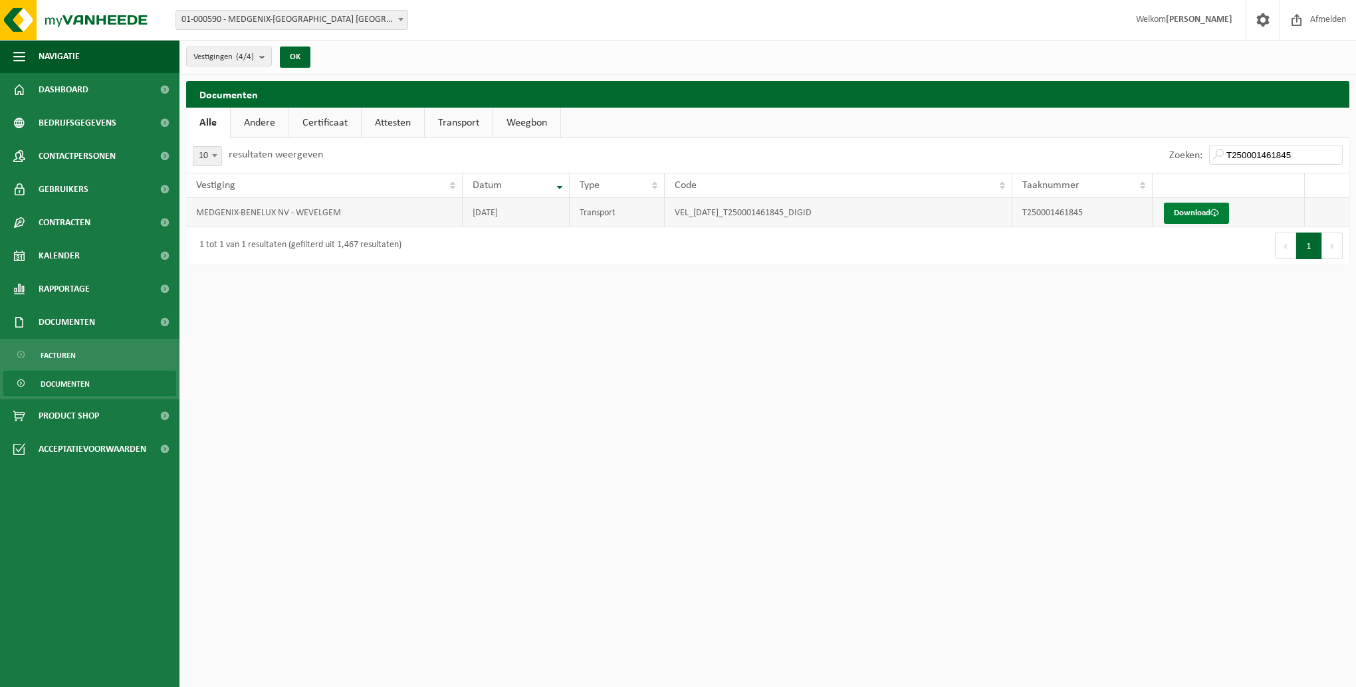
click at [1189, 206] on link "Download" at bounding box center [1196, 213] width 65 height 21
click at [1308, 155] on input "T250001461845" at bounding box center [1276, 155] width 134 height 20
click at [1189, 206] on link "Download" at bounding box center [1196, 213] width 65 height 21
click at [1299, 153] on input "T250000420213" at bounding box center [1276, 155] width 134 height 20
click at [1191, 203] on link "Download" at bounding box center [1196, 213] width 65 height 21
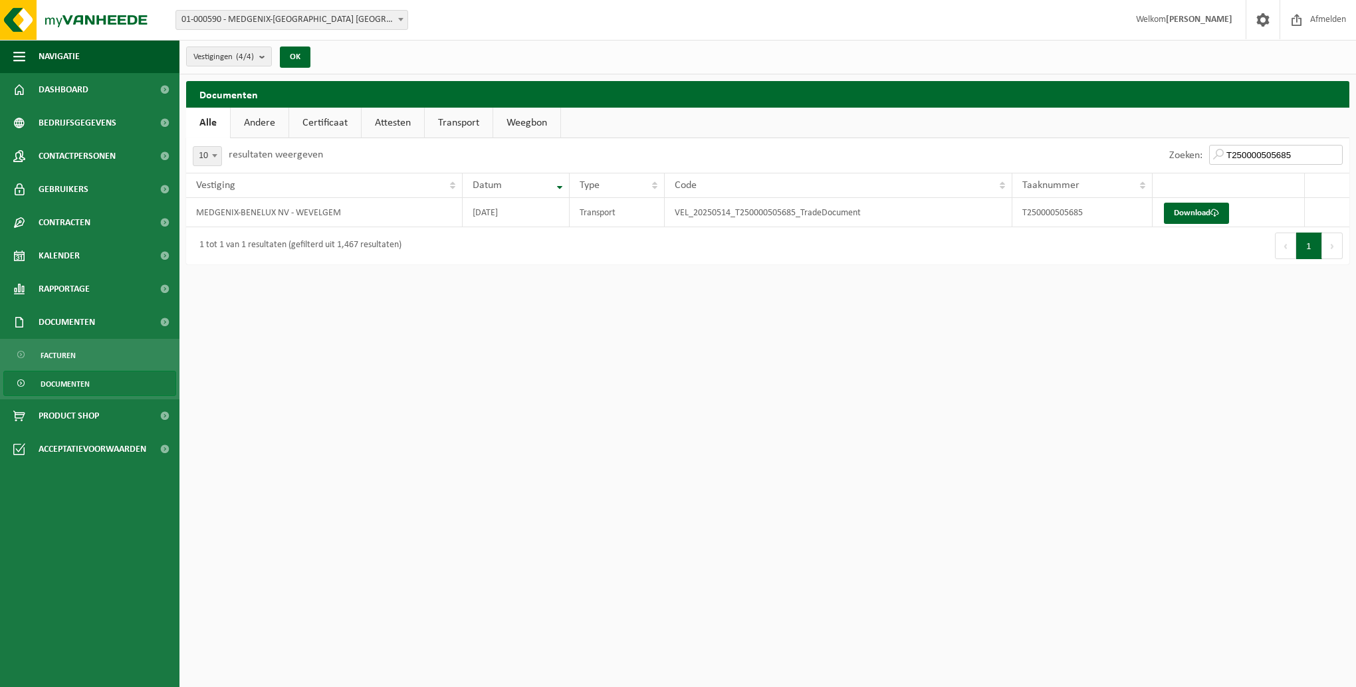
click at [1306, 156] on input "T250000505685" at bounding box center [1276, 155] width 134 height 20
click at [1216, 216] on span at bounding box center [1214, 213] width 9 height 9
click at [1299, 151] on input "T250000794416" at bounding box center [1276, 155] width 134 height 20
type input "T250000799479"
click at [1198, 210] on link "Download" at bounding box center [1196, 213] width 65 height 21
